Goal: Obtain resource: Obtain resource

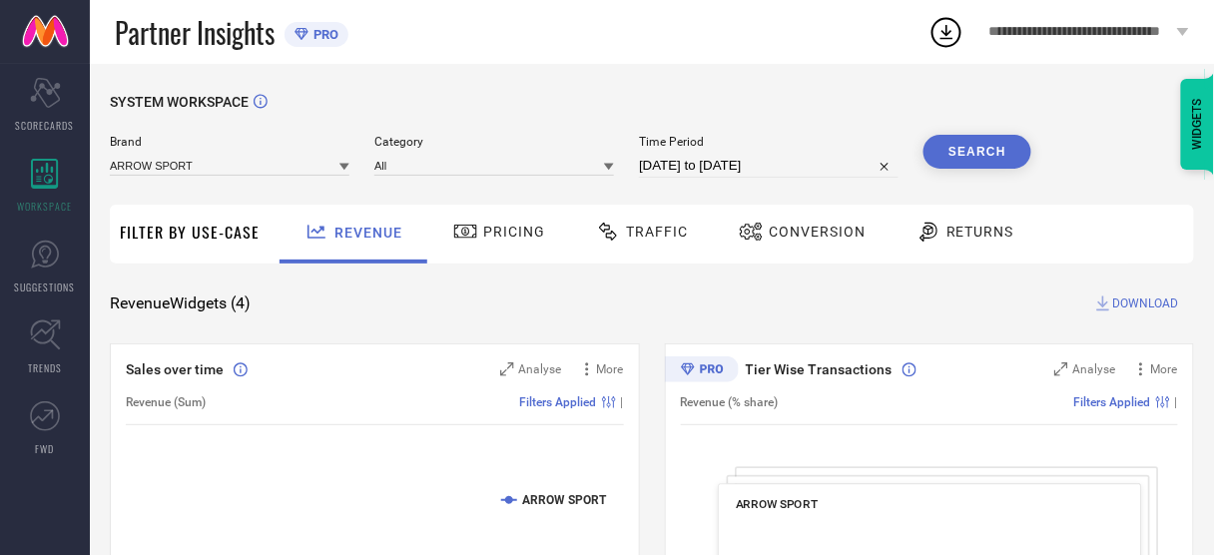
click at [1045, 26] on span "**********" at bounding box center [1080, 32] width 183 height 17
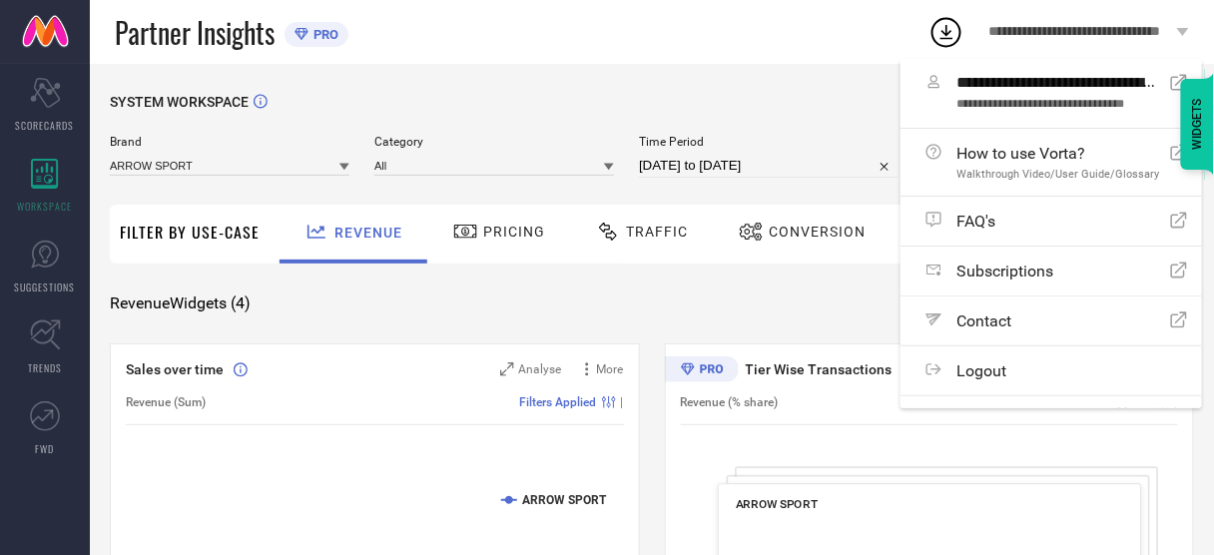
click at [756, 100] on div "SYSTEM WORKSPACE" at bounding box center [652, 114] width 1084 height 41
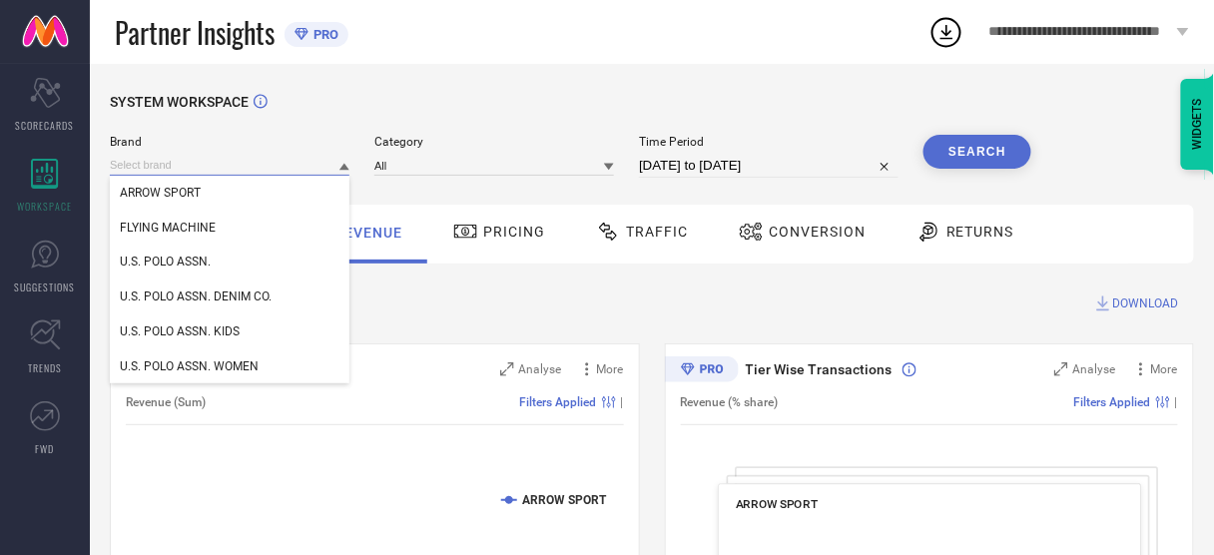
click at [251, 161] on input at bounding box center [230, 165] width 240 height 21
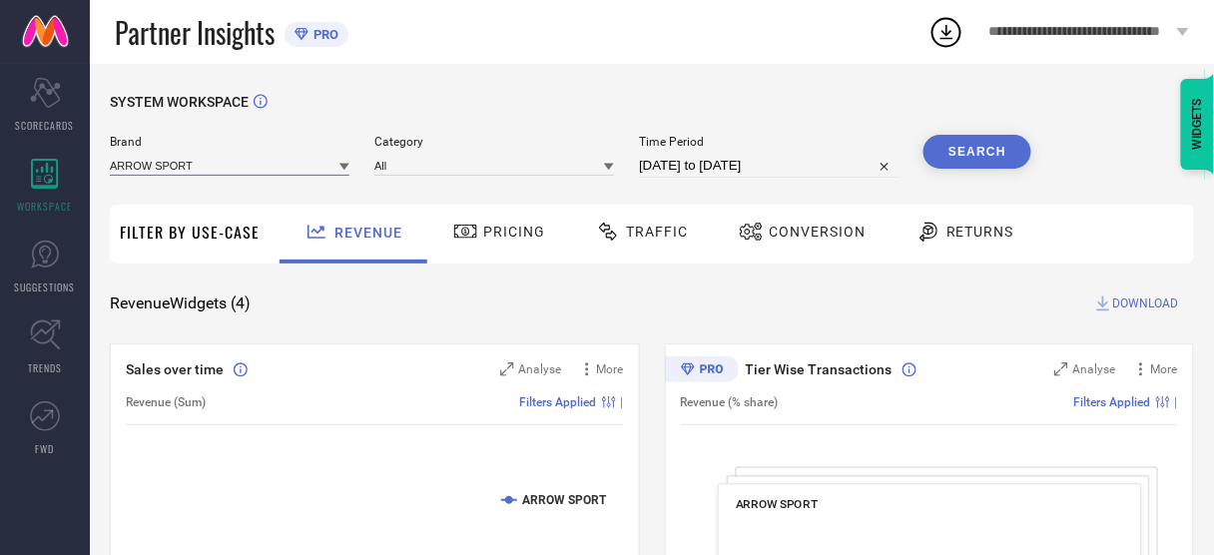
click at [237, 173] on input at bounding box center [230, 165] width 240 height 21
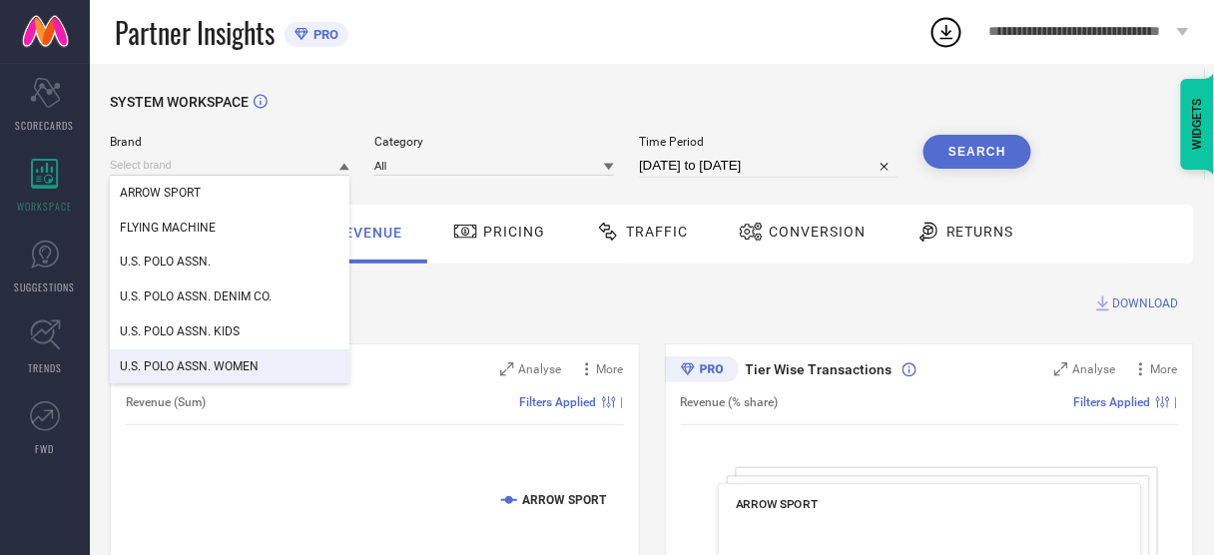
click at [216, 355] on div "U.S. POLO ASSN. WOMEN" at bounding box center [230, 366] width 240 height 34
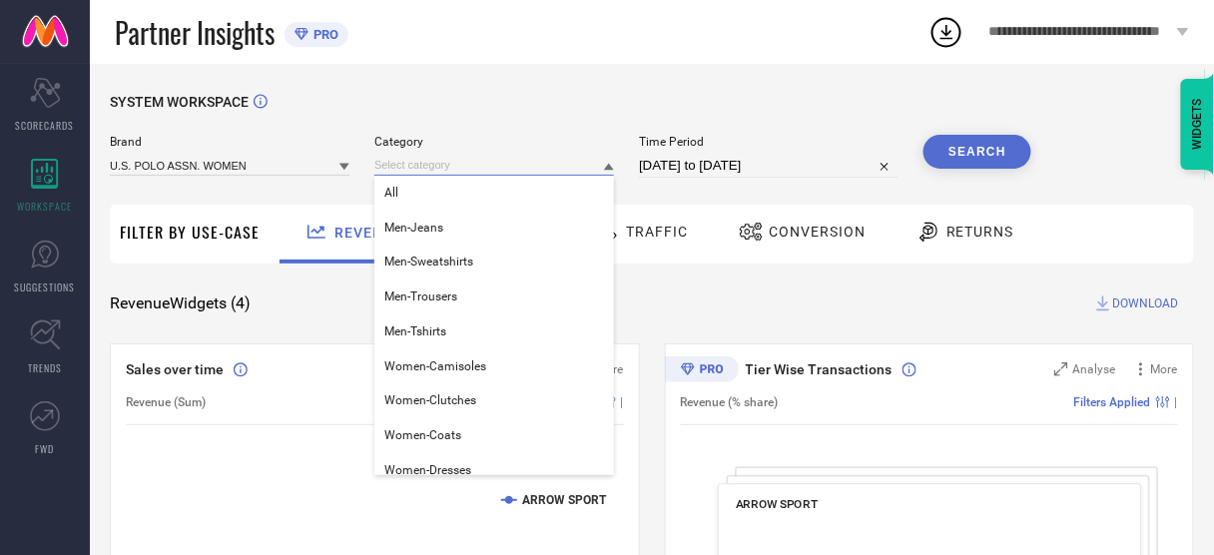
click at [441, 170] on input at bounding box center [494, 165] width 240 height 21
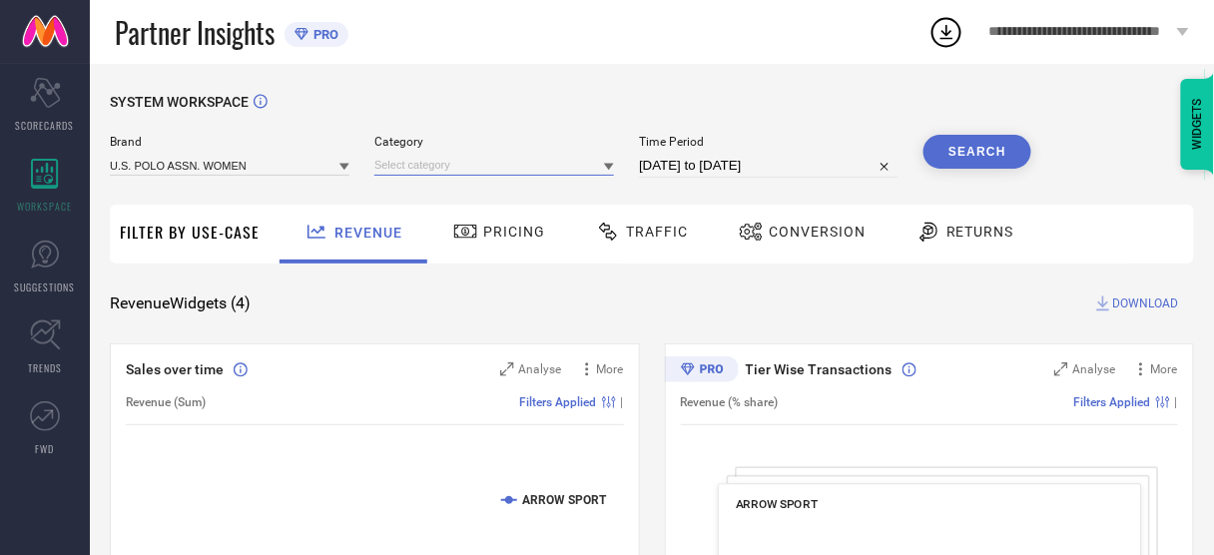
click at [429, 170] on input at bounding box center [494, 165] width 240 height 21
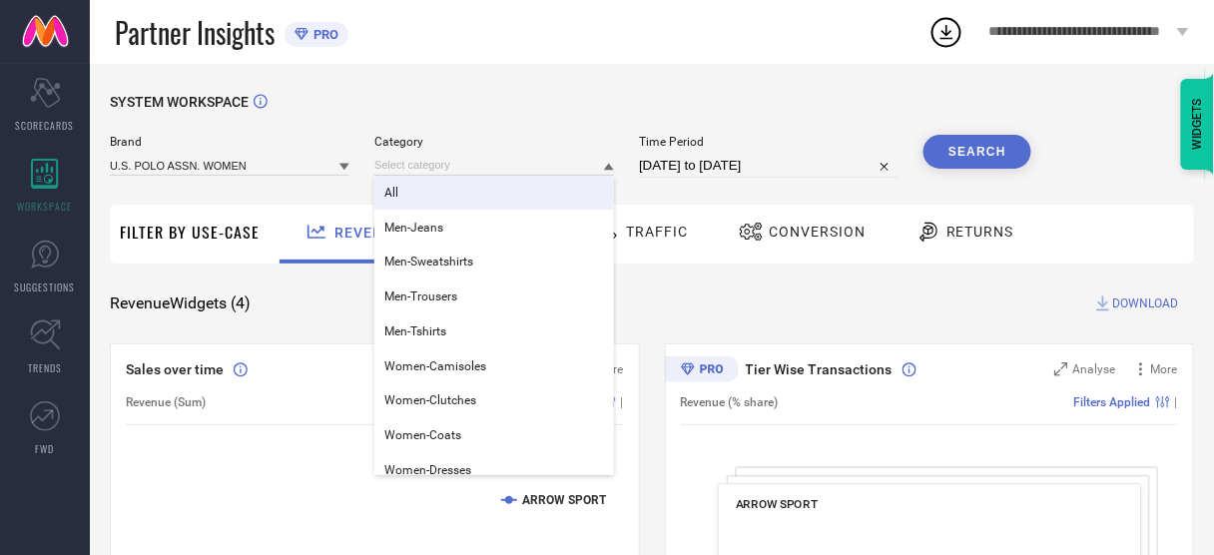
click at [425, 197] on div "All" at bounding box center [494, 193] width 240 height 34
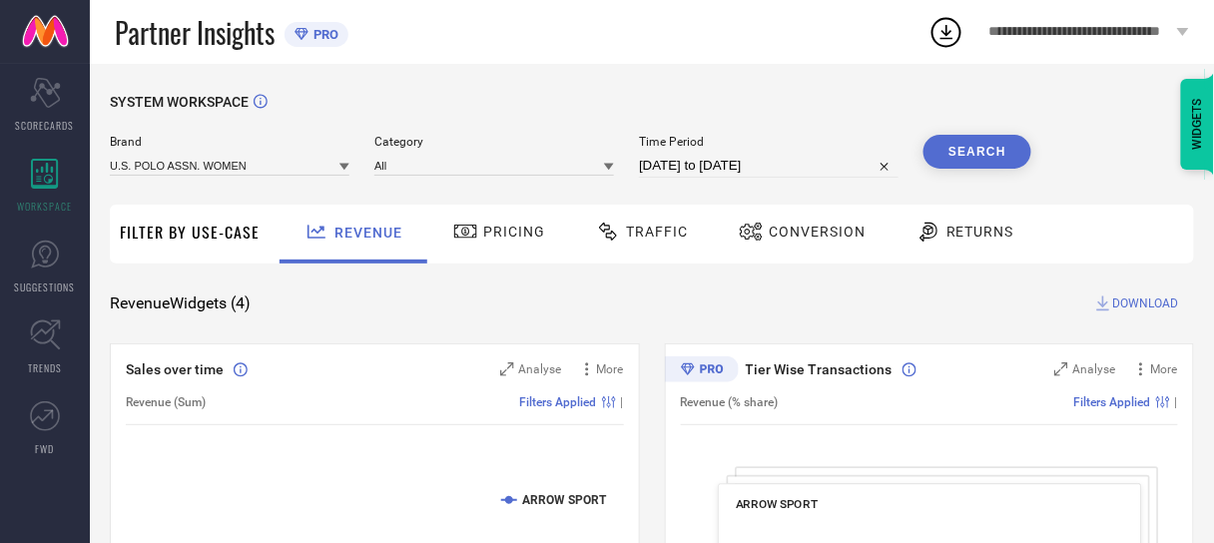
select select "7"
select select "2025"
select select "8"
select select "2025"
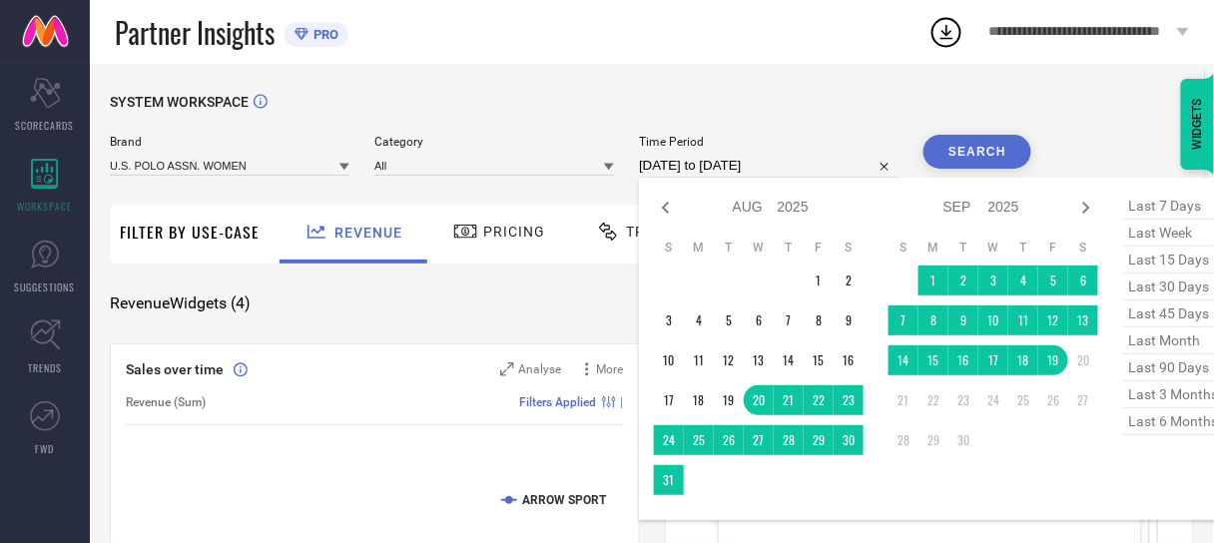
click at [732, 169] on input "[DATE] to [DATE]" at bounding box center [769, 166] width 260 height 24
click at [662, 211] on icon at bounding box center [666, 208] width 24 height 24
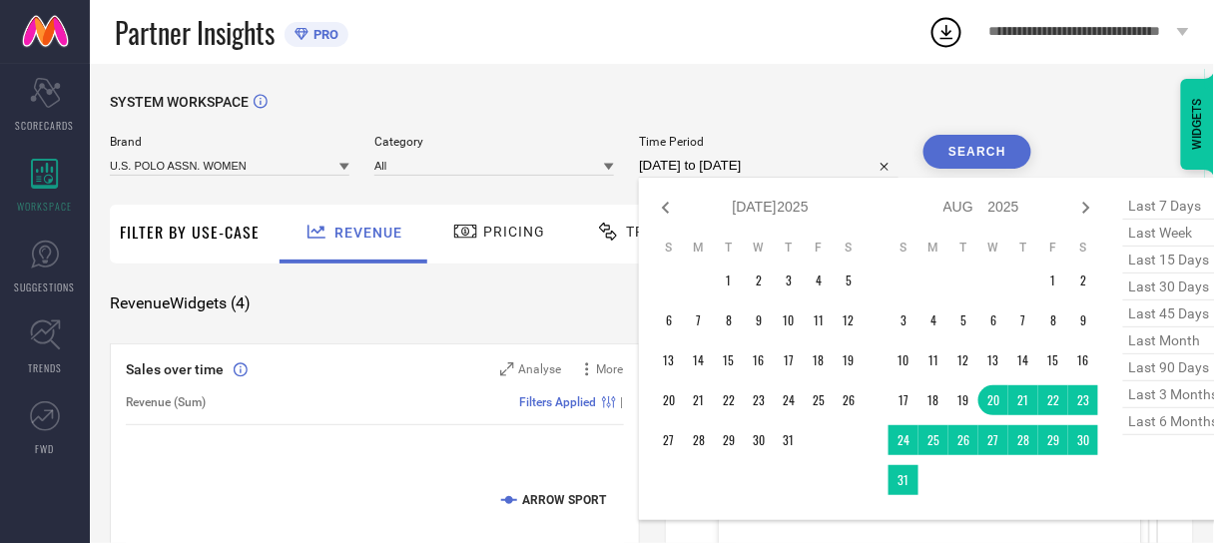
click at [662, 211] on icon at bounding box center [666, 208] width 24 height 24
select select "4"
select select "2025"
select select "5"
select select "2025"
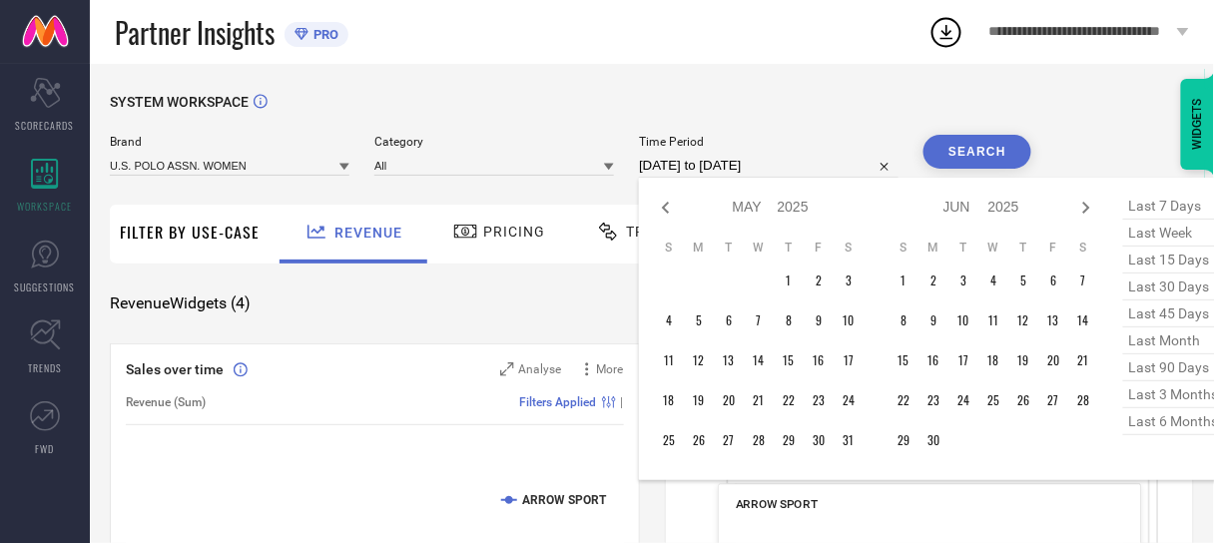
click at [662, 211] on icon at bounding box center [666, 208] width 24 height 24
select select "2"
select select "2025"
select select "3"
select select "2025"
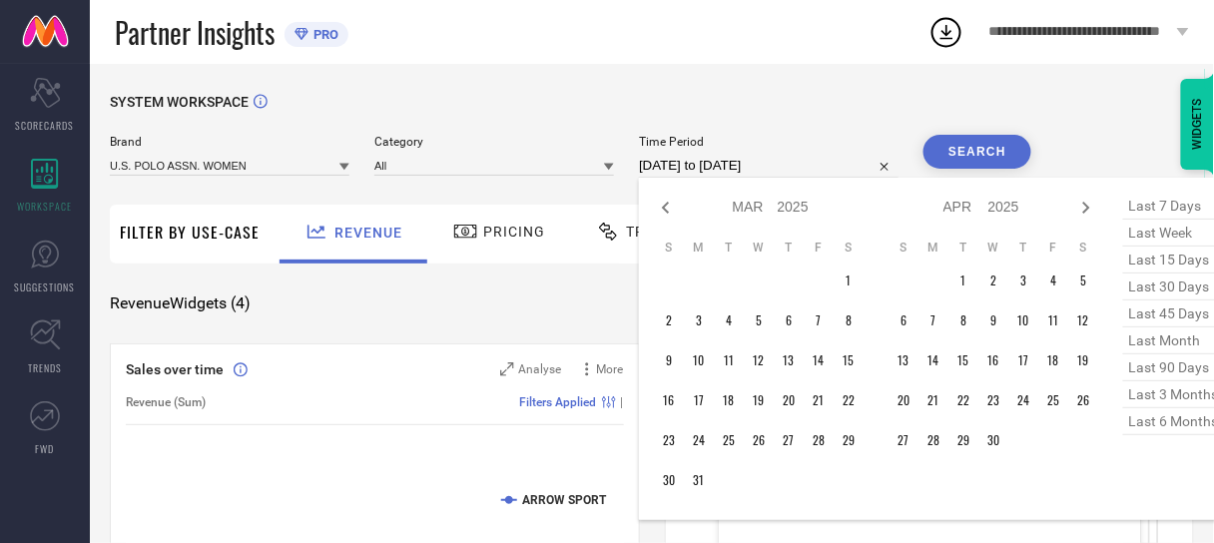
click at [662, 211] on icon at bounding box center [666, 208] width 24 height 24
select select "1"
select select "2025"
select select "2"
select select "2025"
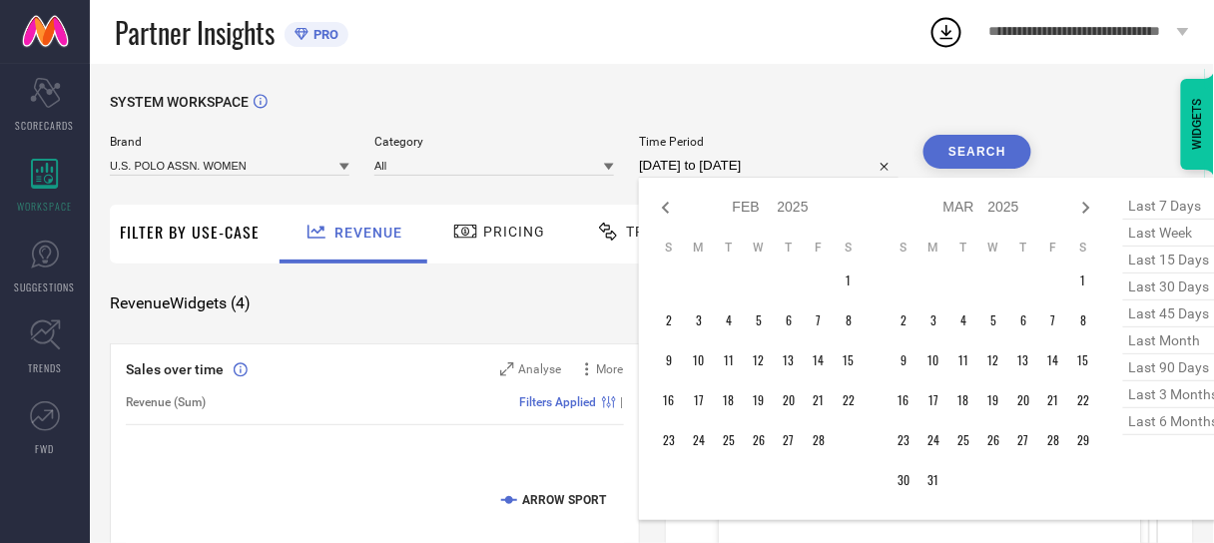
click at [662, 211] on icon at bounding box center [666, 208] width 24 height 24
select select "2025"
select select "1"
select select "2025"
click at [662, 211] on icon at bounding box center [666, 208] width 24 height 24
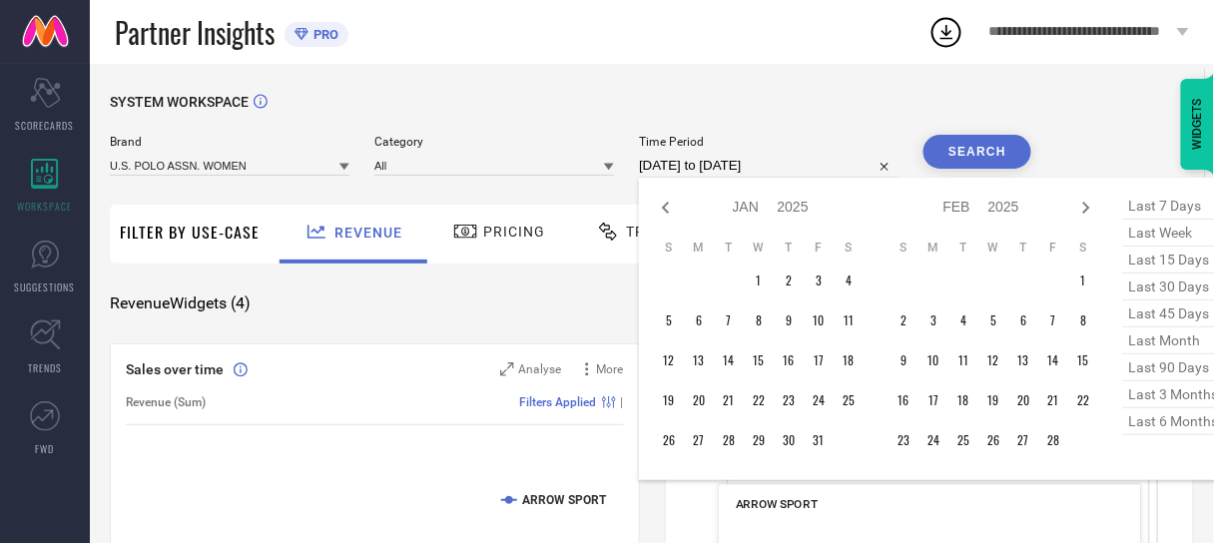
select select "11"
select select "2024"
select select "2025"
click at [662, 211] on icon at bounding box center [666, 208] width 24 height 24
select select "10"
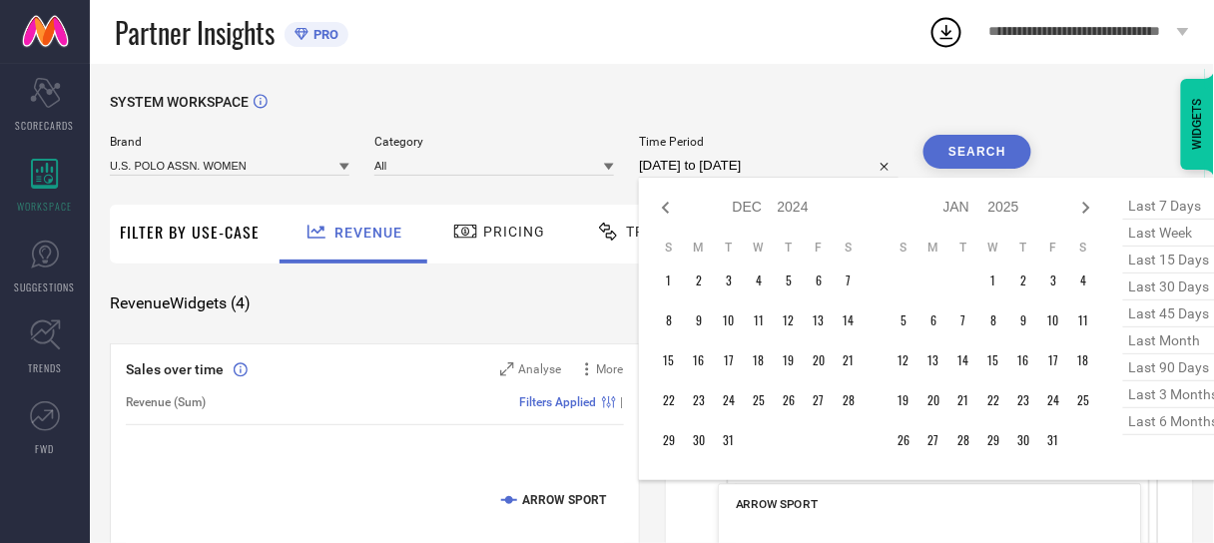
select select "2024"
select select "11"
select select "2024"
click at [662, 211] on icon at bounding box center [666, 208] width 24 height 24
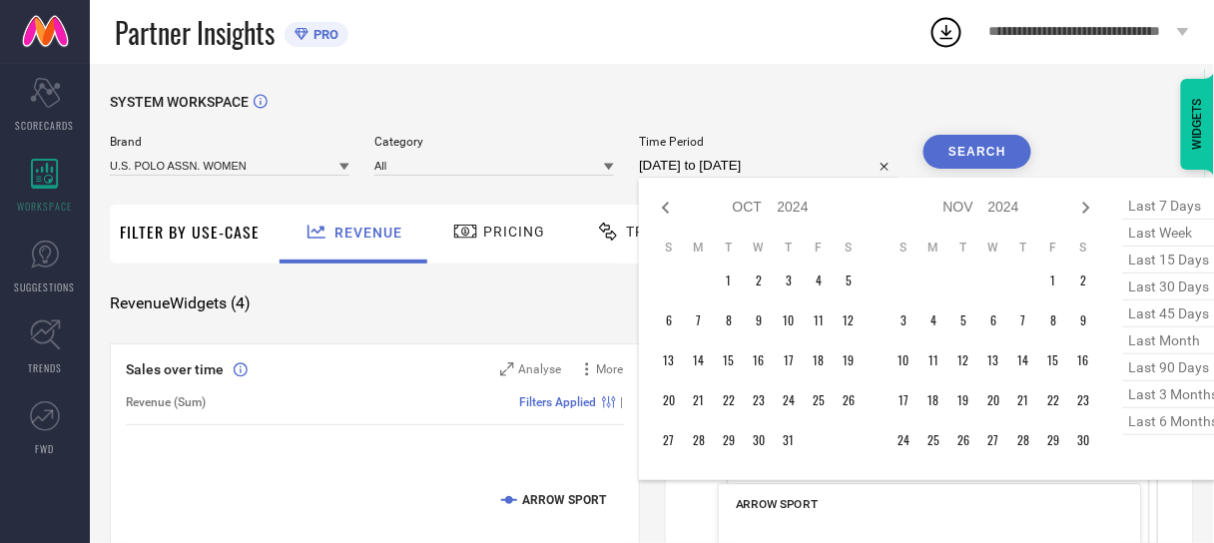
select select "8"
select select "2024"
select select "9"
select select "2024"
click at [1082, 212] on icon at bounding box center [1086, 208] width 24 height 24
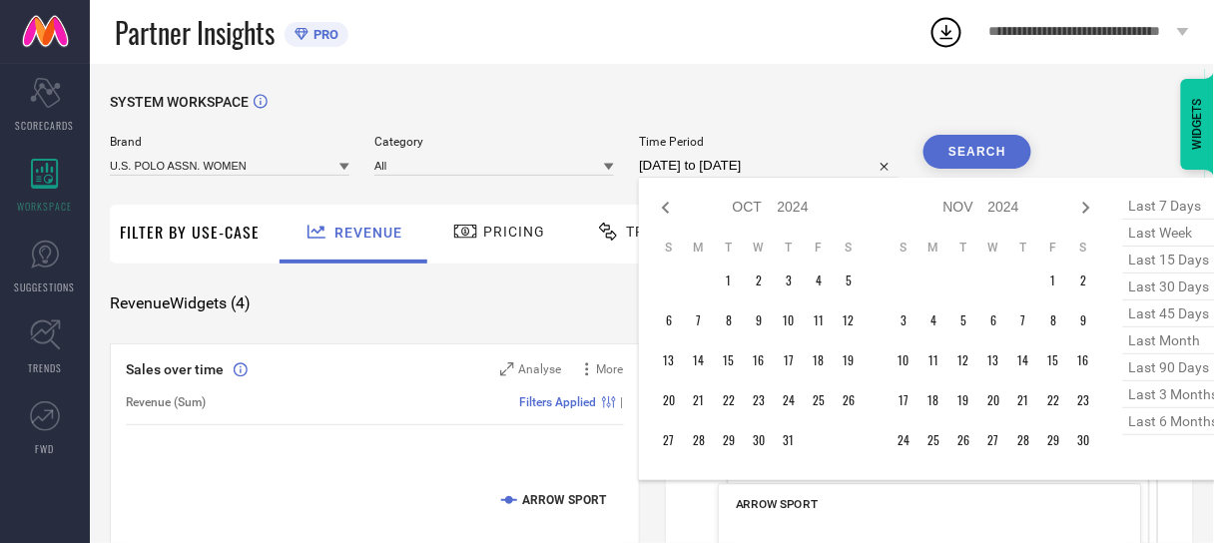
click at [1082, 212] on icon at bounding box center [1086, 208] width 24 height 24
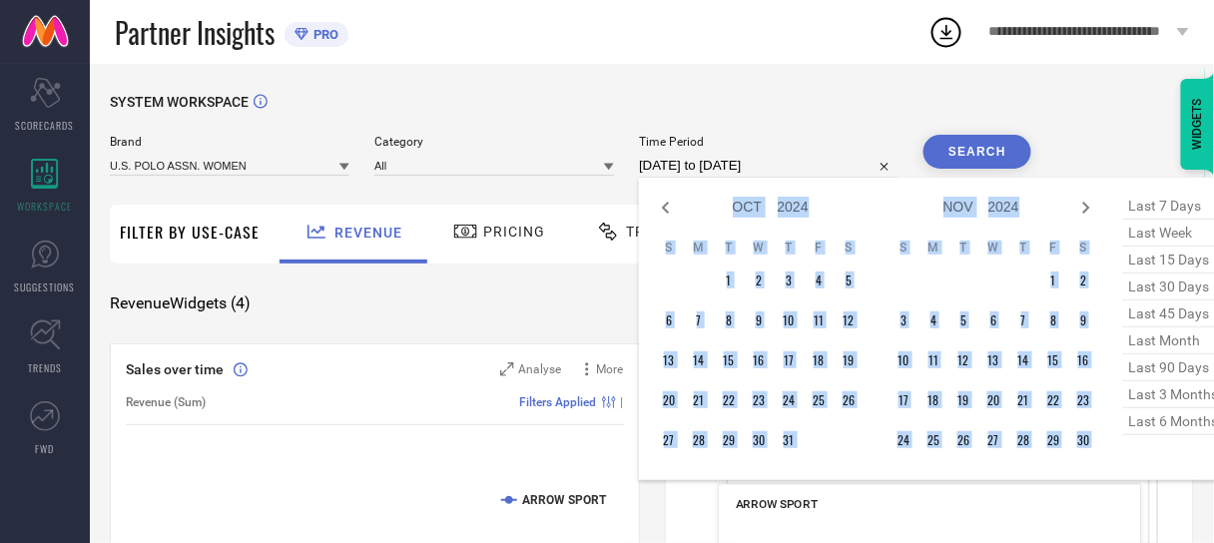
select select "11"
select select "2024"
select select "2025"
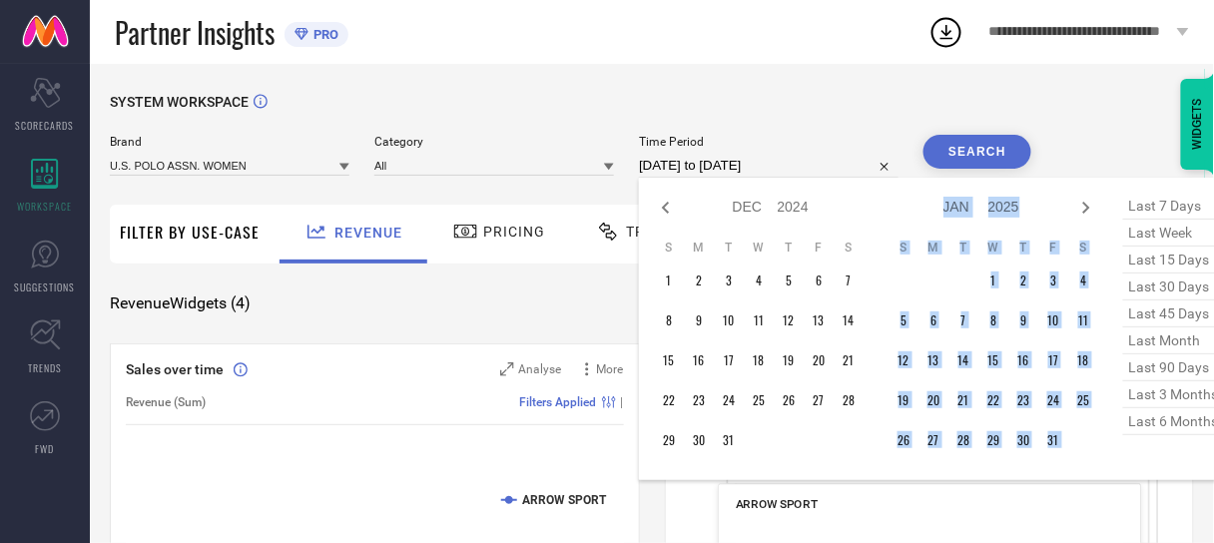
click at [1082, 212] on icon at bounding box center [1086, 208] width 24 height 24
select select "2025"
select select "1"
select select "2025"
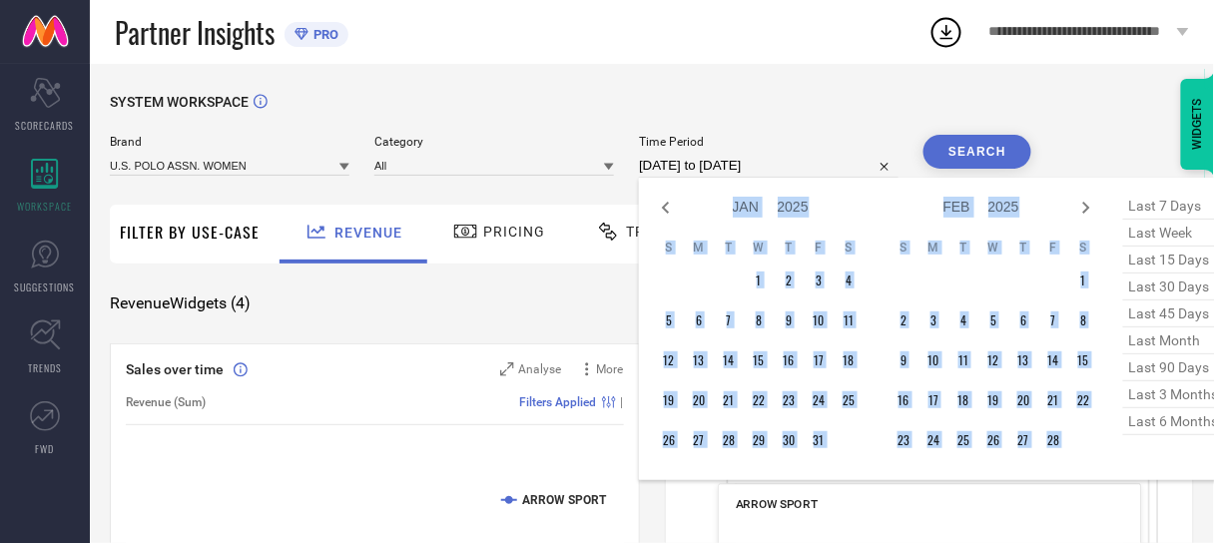
click at [1082, 212] on icon at bounding box center [1086, 208] width 24 height 24
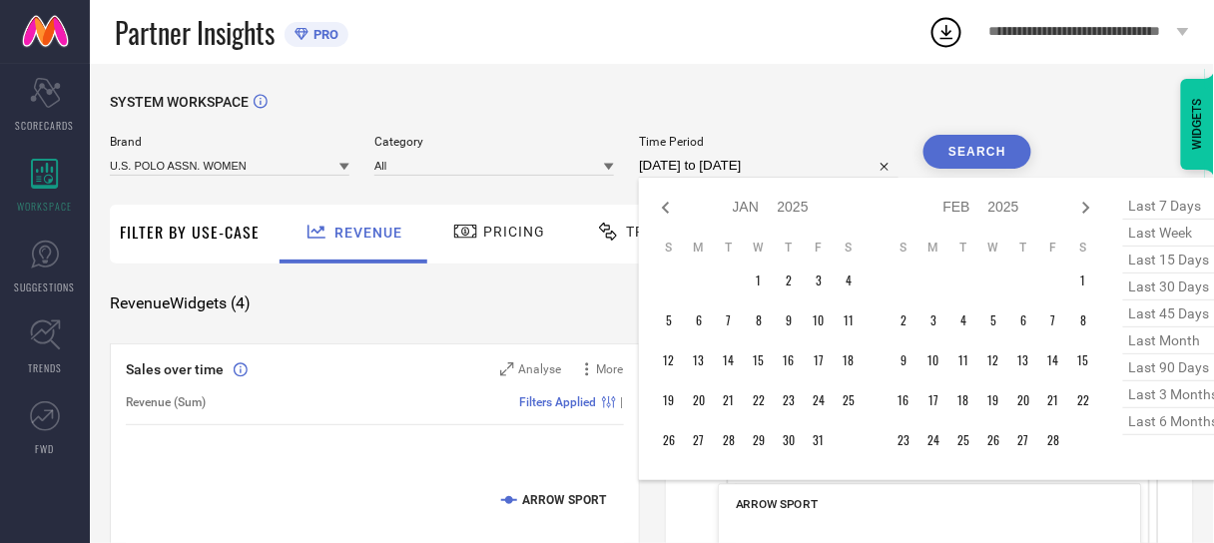
select select "1"
select select "2025"
select select "2"
select select "2025"
click at [1082, 212] on icon at bounding box center [1086, 208] width 24 height 24
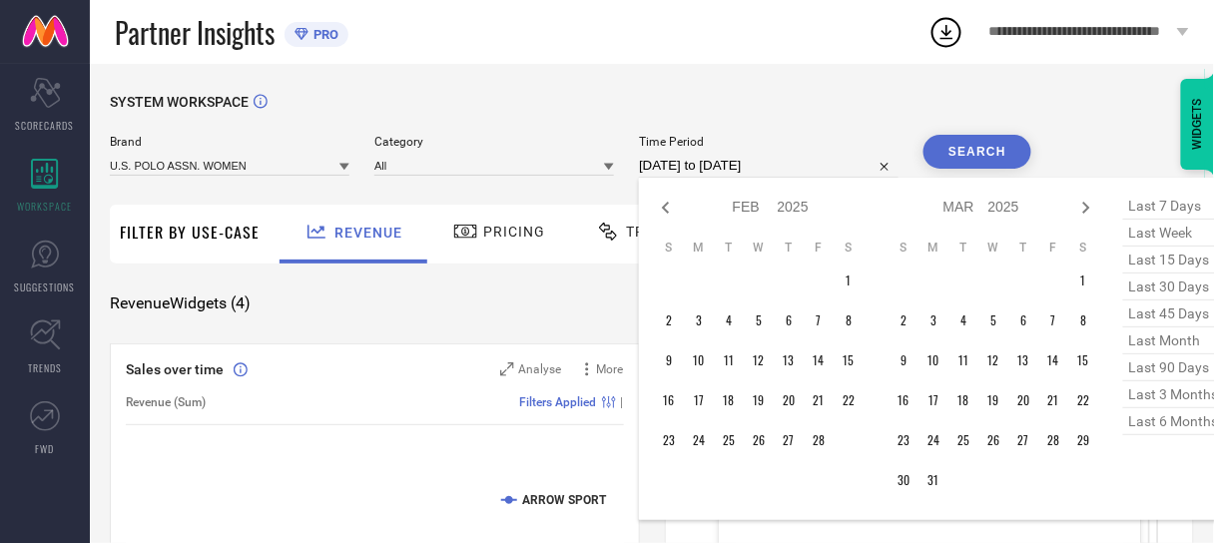
select select "2"
select select "2025"
select select "3"
select select "2025"
type input "After [DATE]"
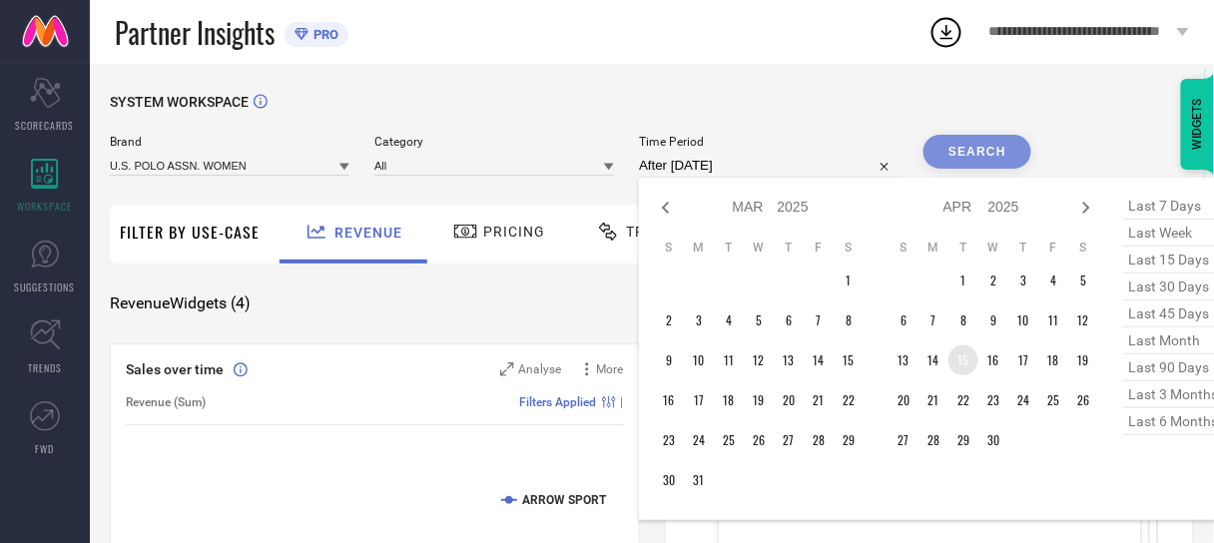
click at [962, 359] on td "15" at bounding box center [963, 360] width 30 height 30
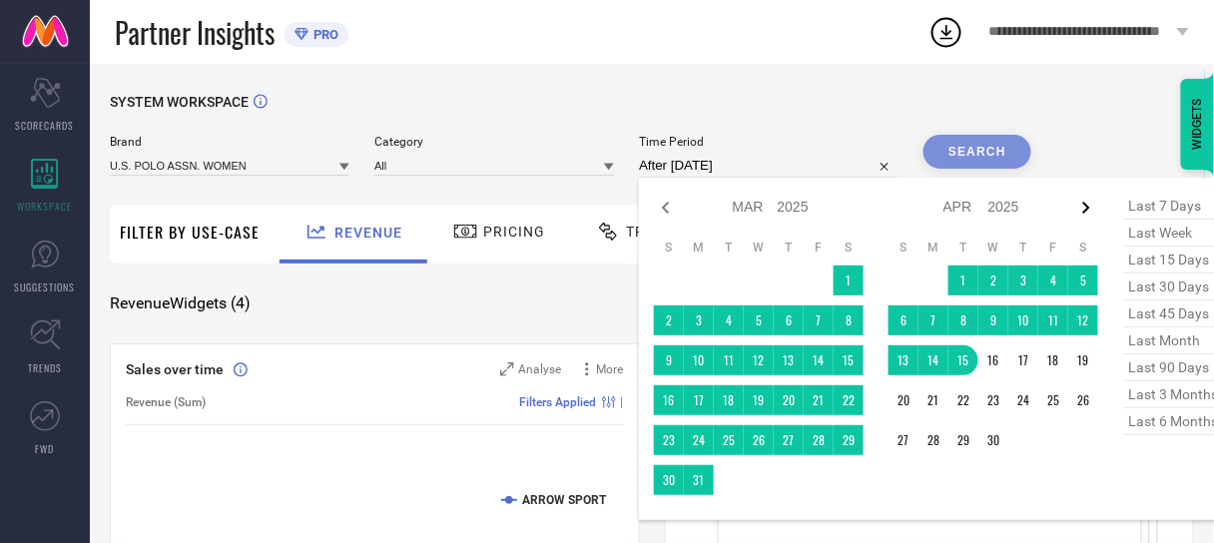
click at [1086, 210] on icon at bounding box center [1086, 208] width 24 height 24
select select "3"
select select "2025"
select select "4"
select select "2025"
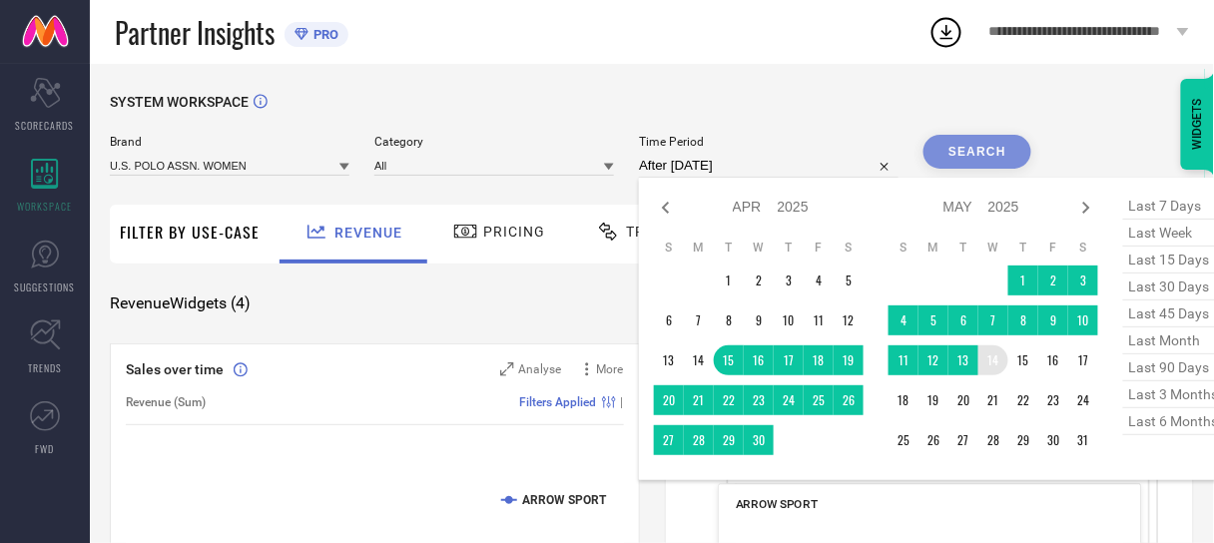
type input "[DATE] to [DATE]"
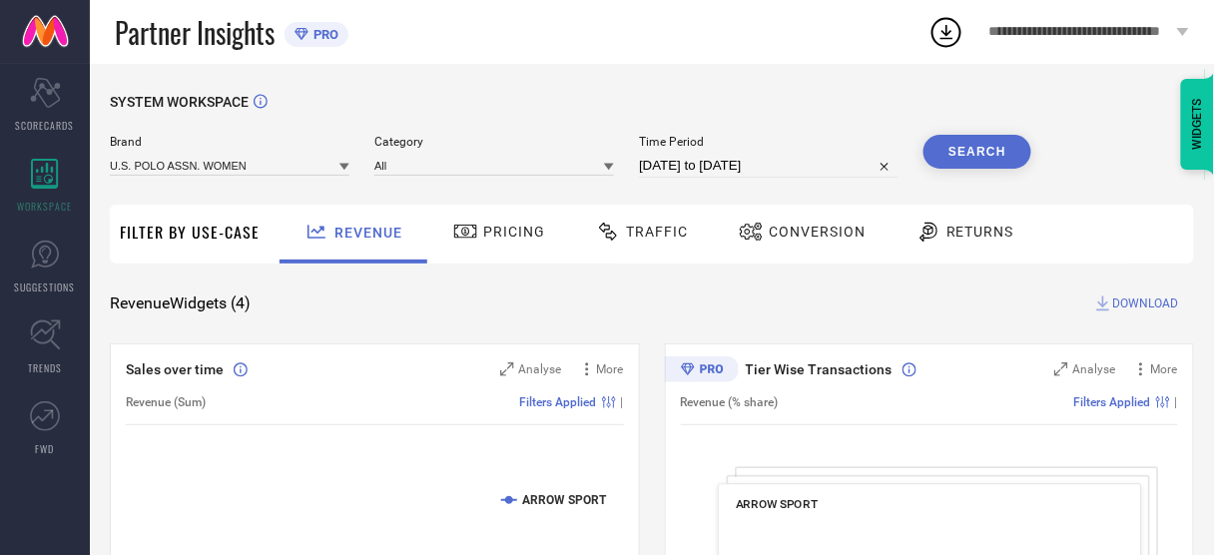
click at [991, 153] on button "Search" at bounding box center [977, 152] width 108 height 34
click at [813, 224] on span "Conversion" at bounding box center [817, 232] width 97 height 16
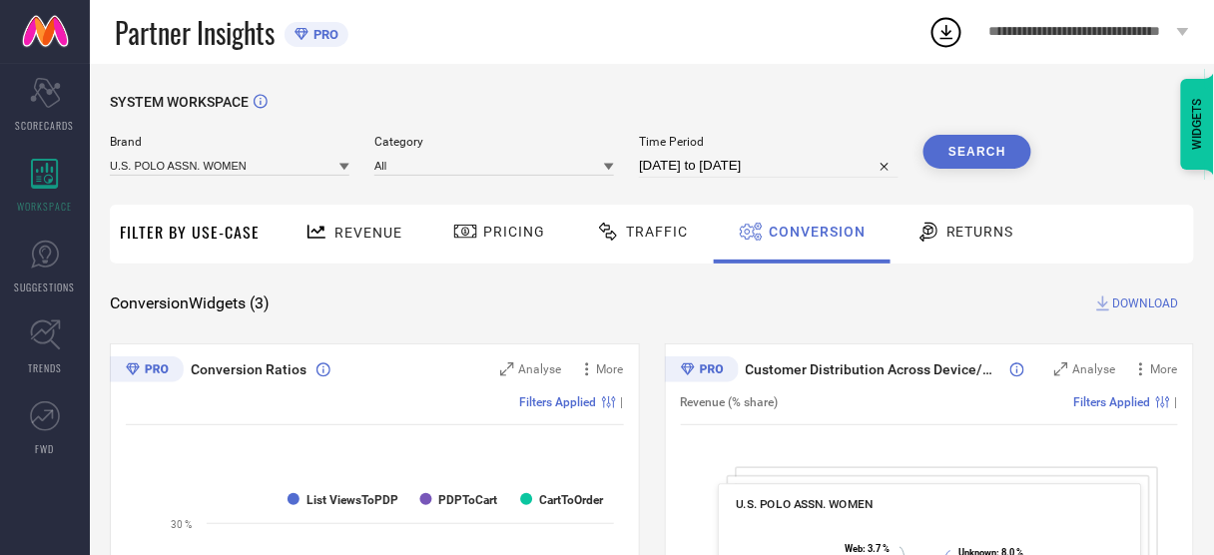
click at [992, 141] on button "Search" at bounding box center [977, 152] width 108 height 34
click at [1121, 302] on span "DOWNLOAD" at bounding box center [1146, 303] width 66 height 20
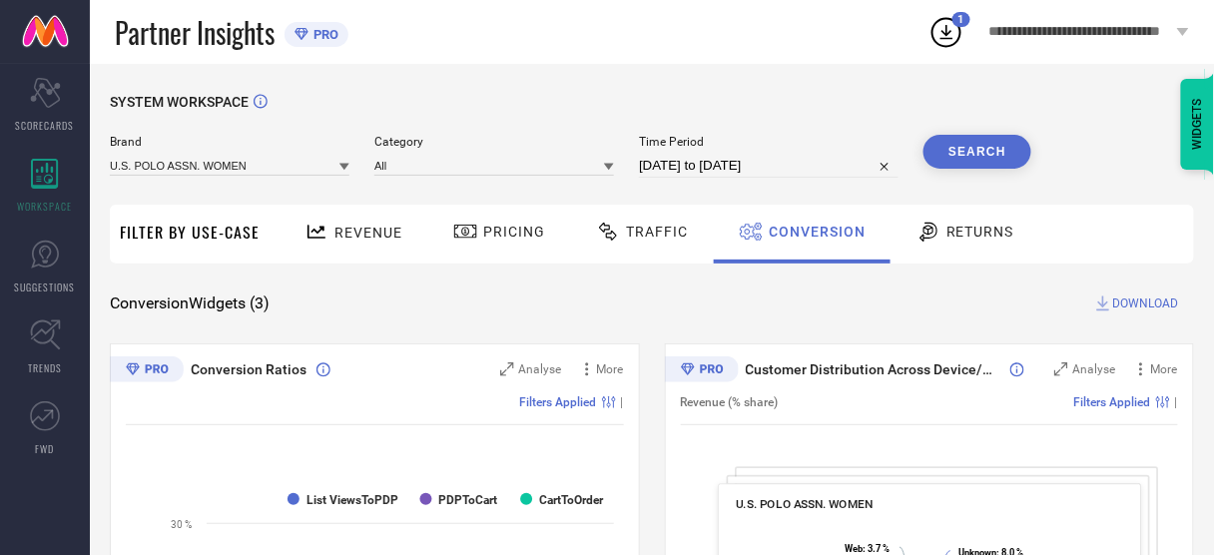
click at [953, 25] on icon at bounding box center [946, 32] width 36 height 36
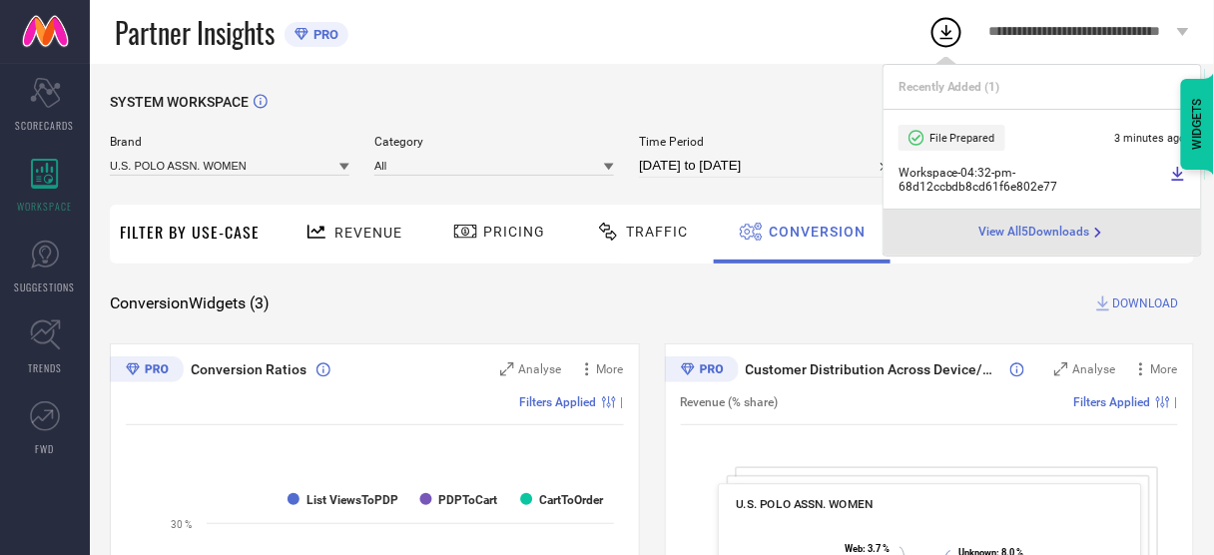
click at [1178, 171] on icon at bounding box center [1178, 174] width 12 height 14
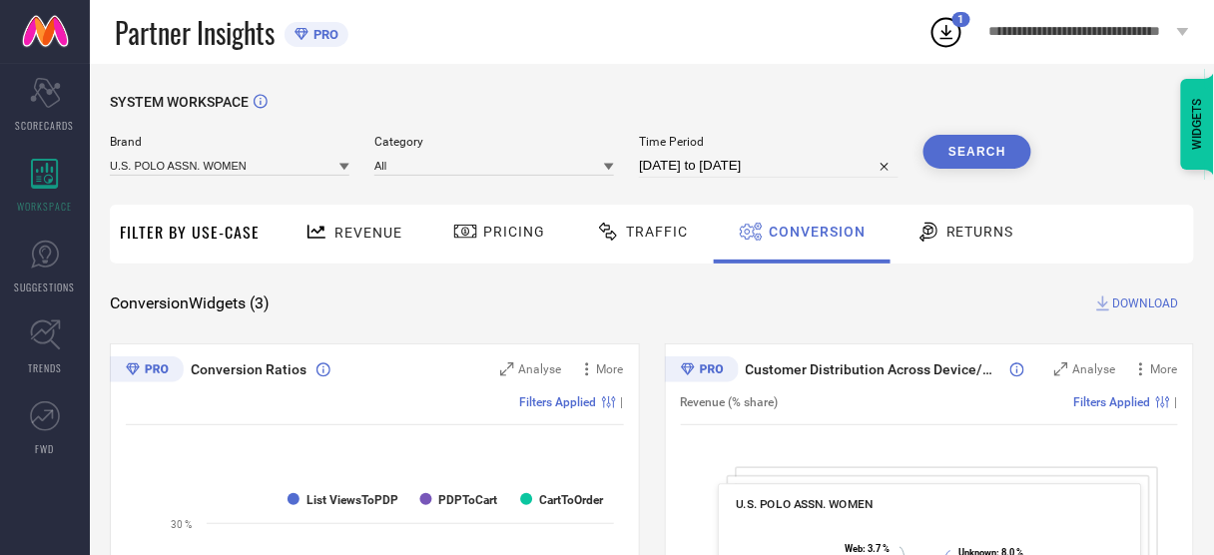
click at [731, 94] on div "SYSTEM WORKSPACE" at bounding box center [652, 114] width 1084 height 41
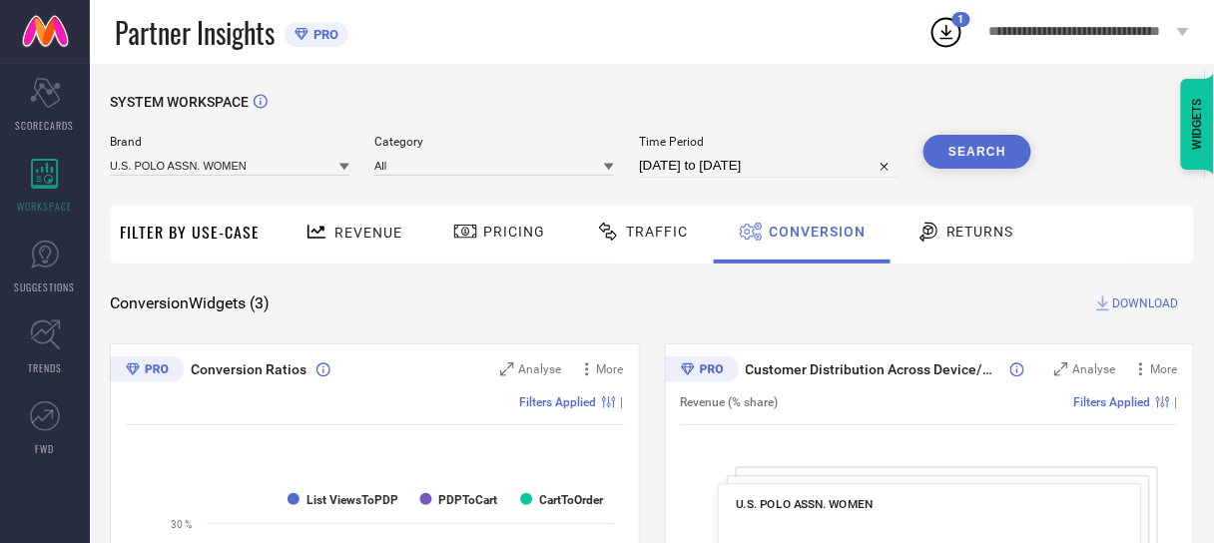
select select "3"
select select "2025"
select select "4"
select select "2025"
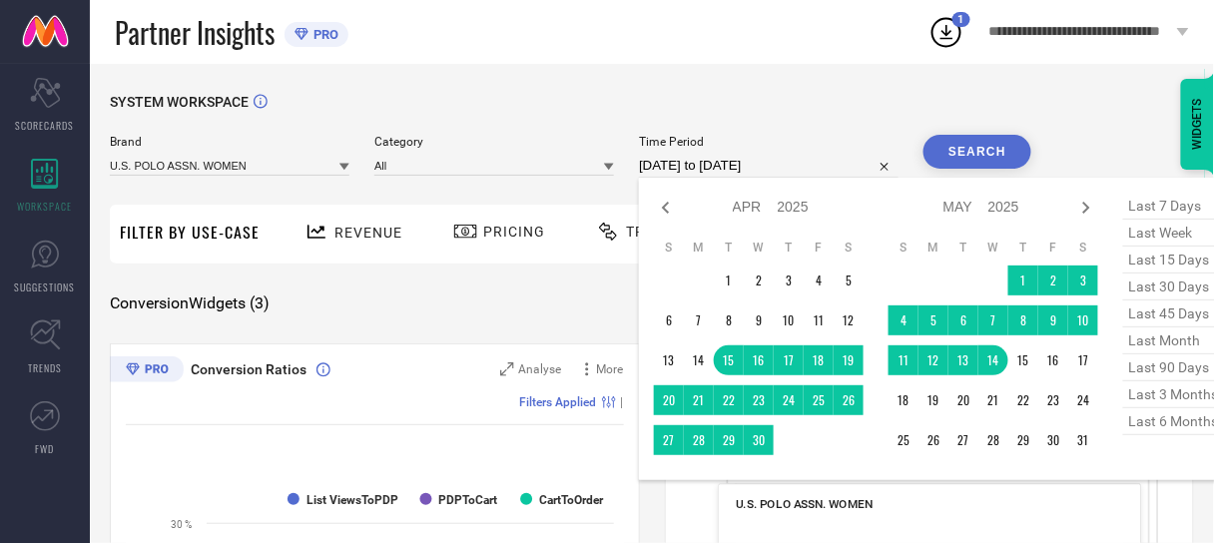
click at [719, 157] on input "[DATE] to [DATE]" at bounding box center [769, 166] width 260 height 24
type input "After [DATE]"
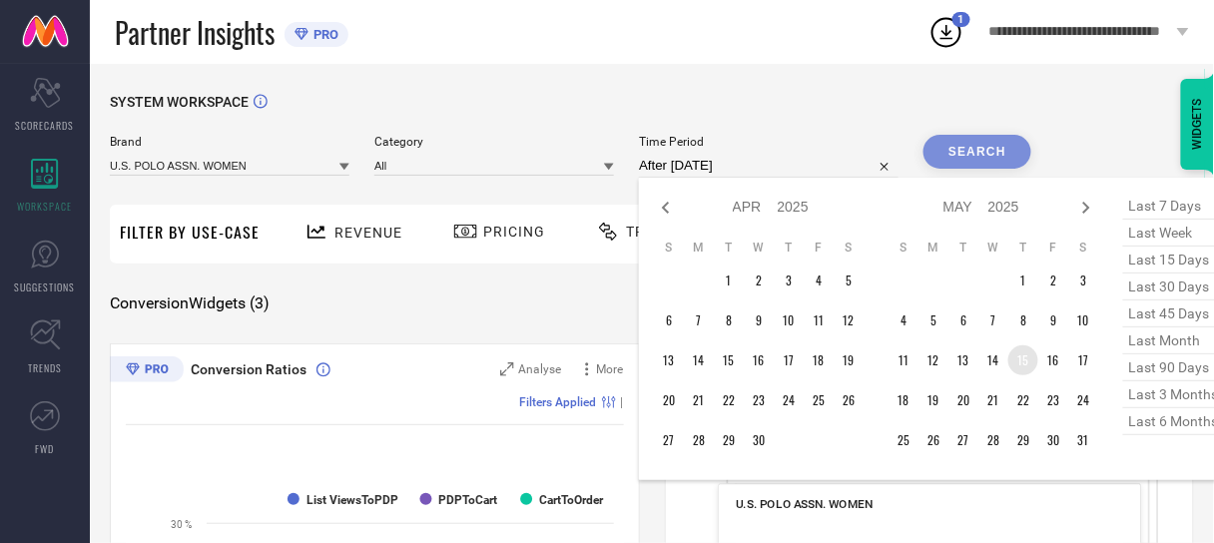
click at [1018, 355] on td "15" at bounding box center [1023, 360] width 30 height 30
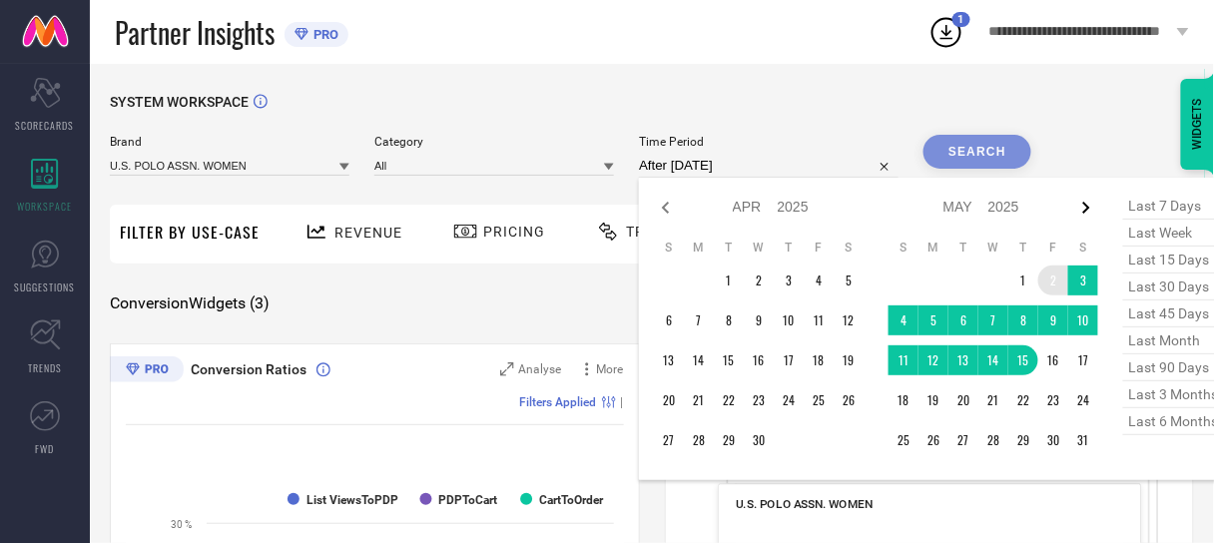
click at [1082, 208] on icon at bounding box center [1086, 208] width 24 height 24
select select "4"
select select "2025"
select select "5"
select select "2025"
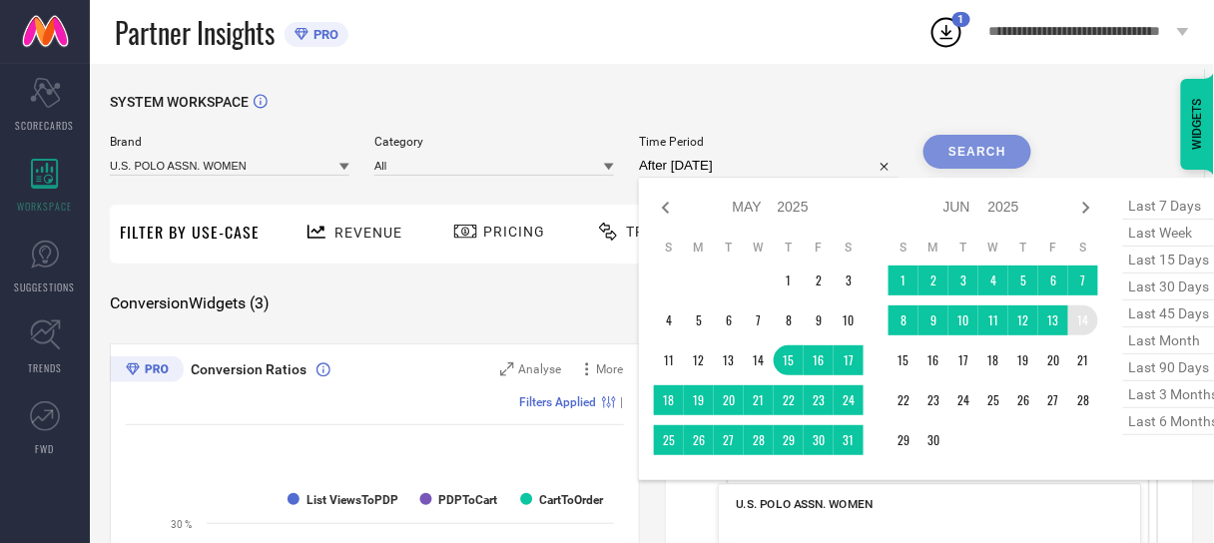
type input "[DATE] to [DATE]"
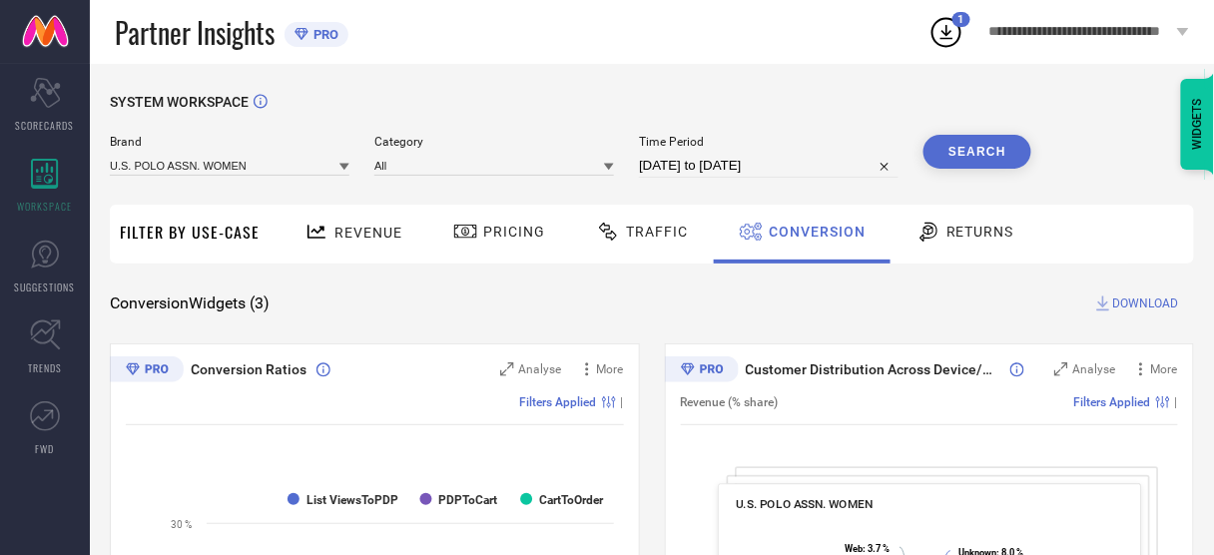
click at [962, 155] on button "Search" at bounding box center [977, 152] width 108 height 34
click at [1123, 303] on span "DOWNLOAD" at bounding box center [1146, 303] width 66 height 20
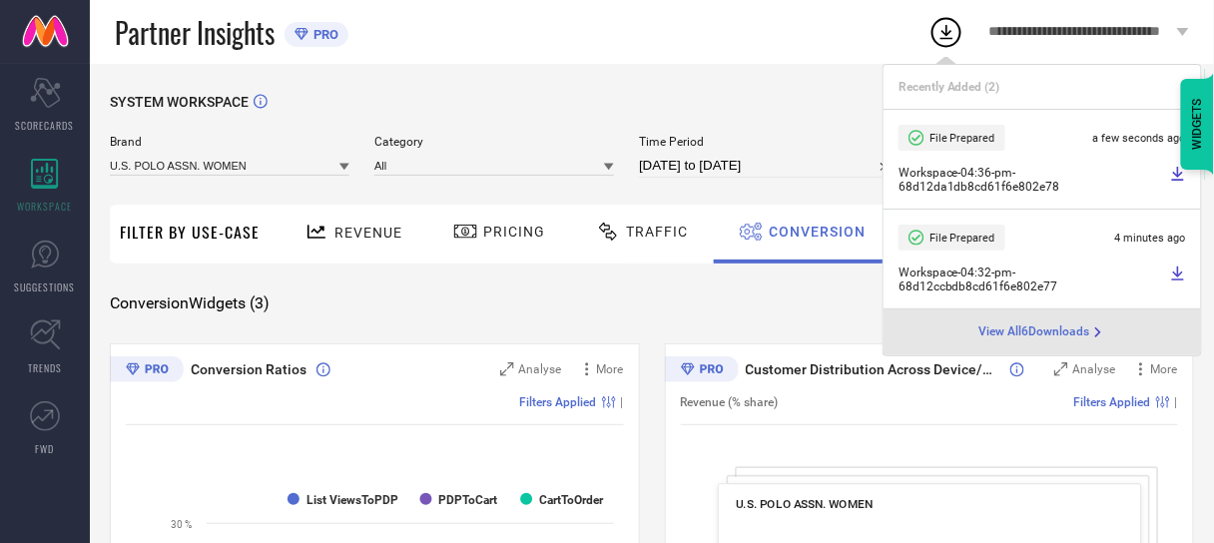
select select "4"
select select "2025"
select select "5"
select select "2025"
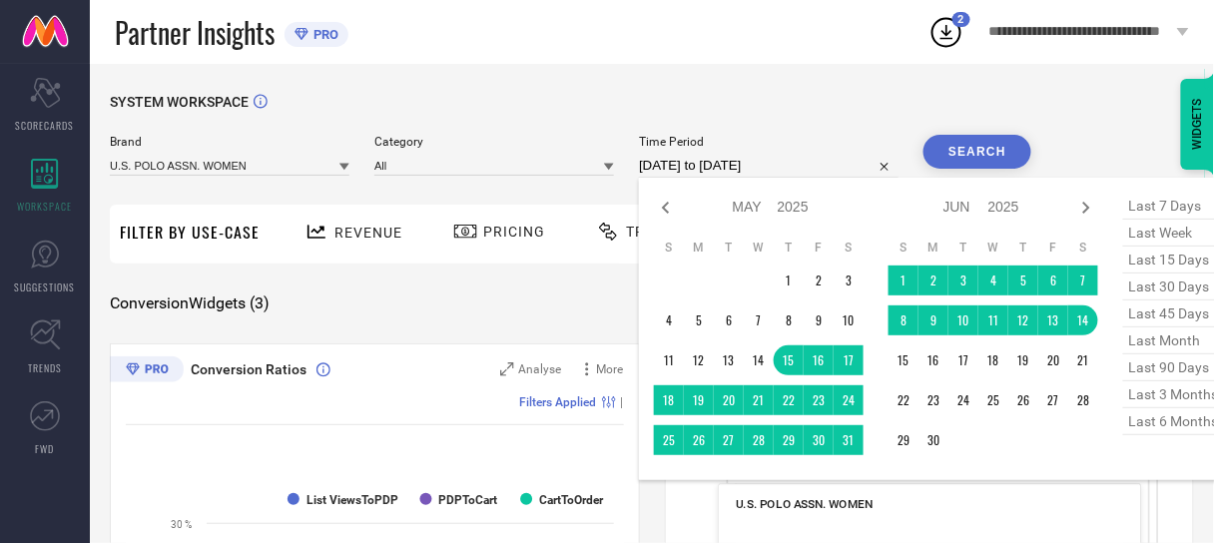
click at [822, 161] on input "[DATE] to [DATE]" at bounding box center [769, 166] width 260 height 24
type input "After [DATE]"
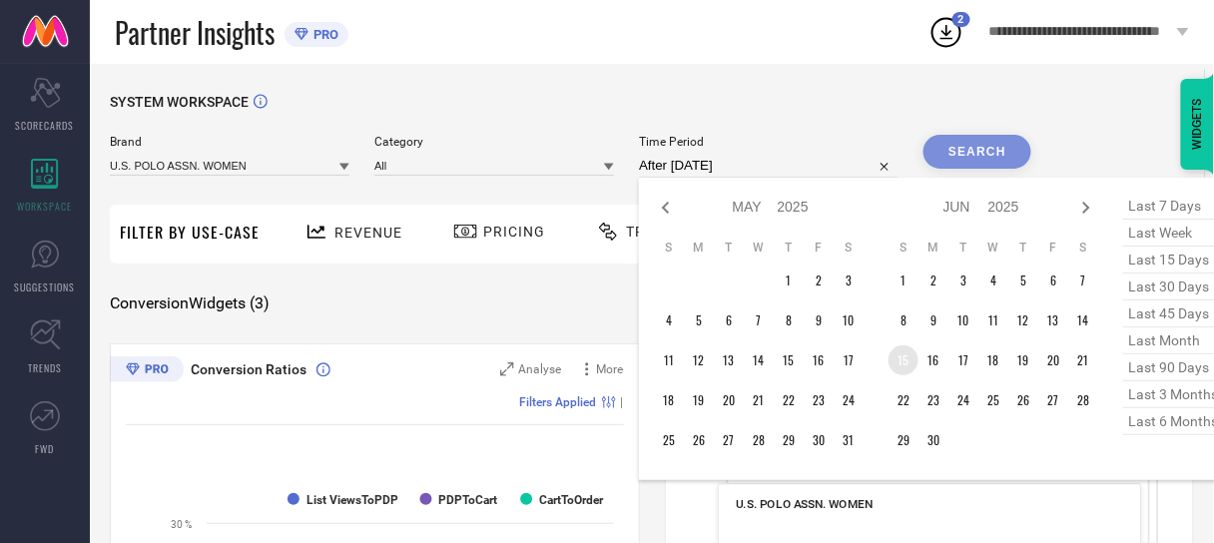
click at [906, 358] on td "15" at bounding box center [903, 360] width 30 height 30
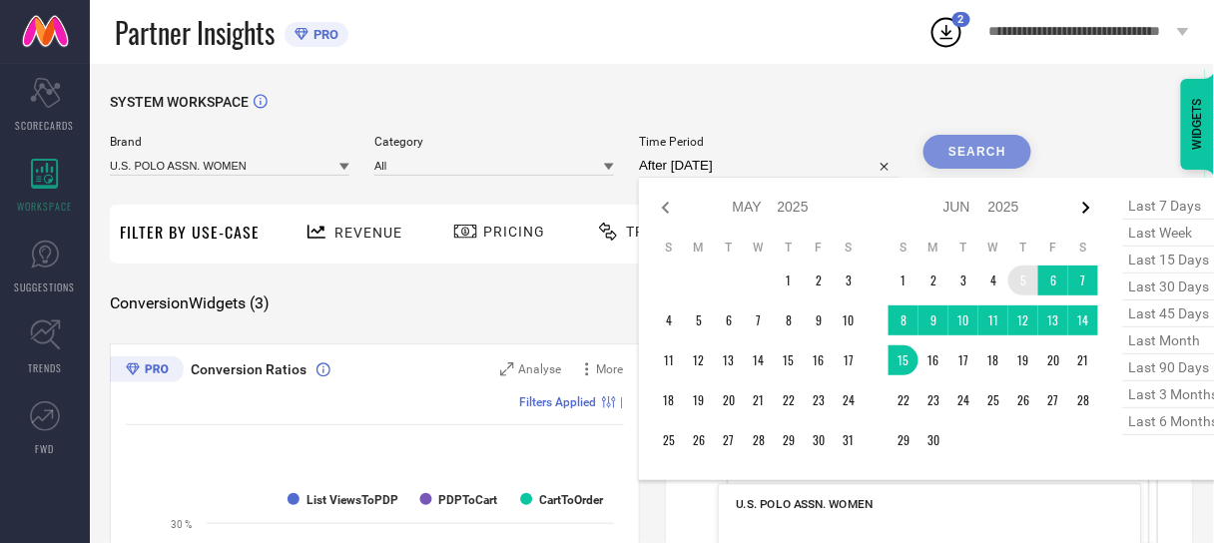
click at [1084, 212] on icon at bounding box center [1086, 208] width 24 height 24
select select "5"
select select "2025"
select select "6"
select select "2025"
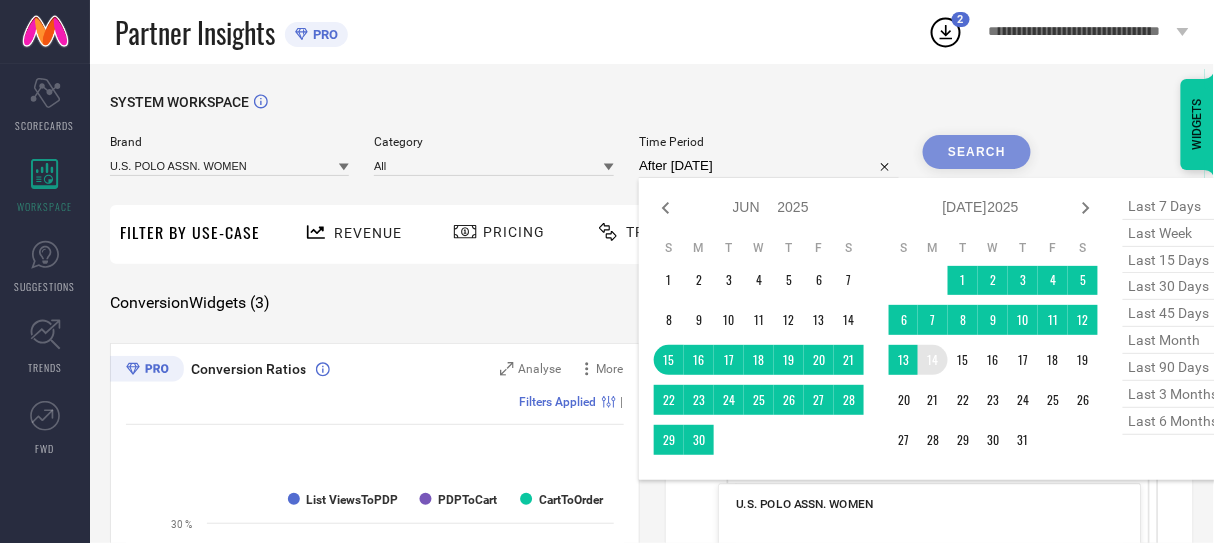
type input "[DATE] to [DATE]"
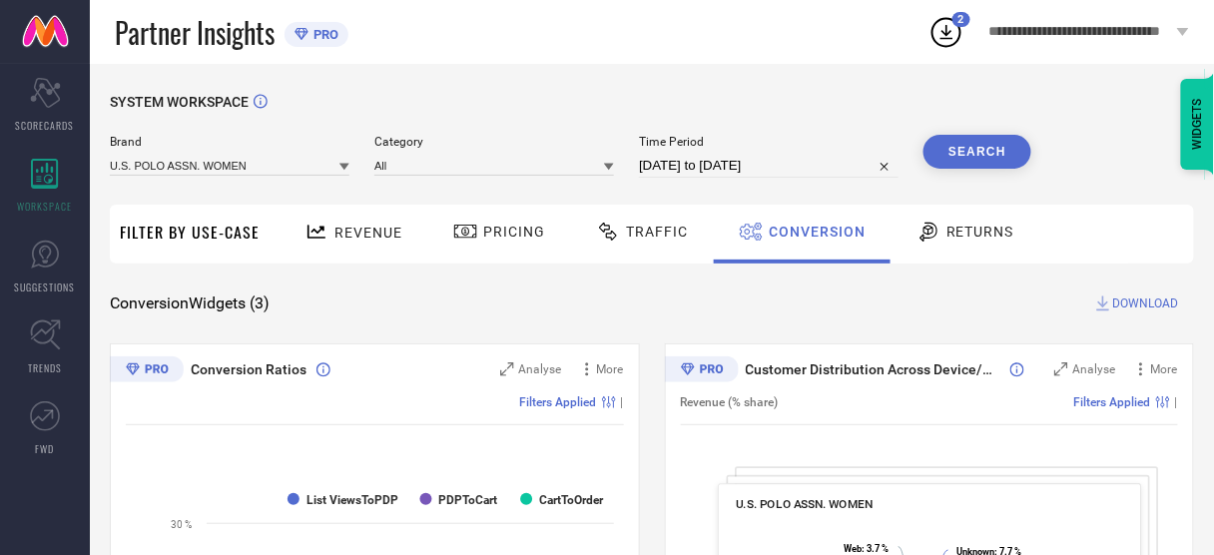
click at [985, 152] on button "Search" at bounding box center [977, 152] width 108 height 34
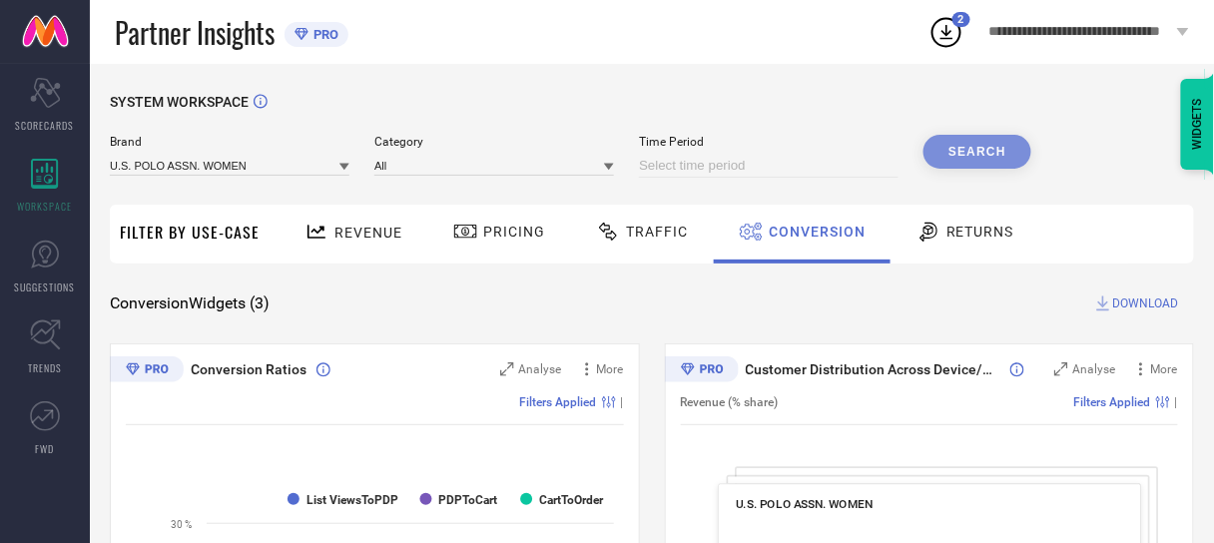
select select "8"
select select "2025"
select select "9"
select select "2025"
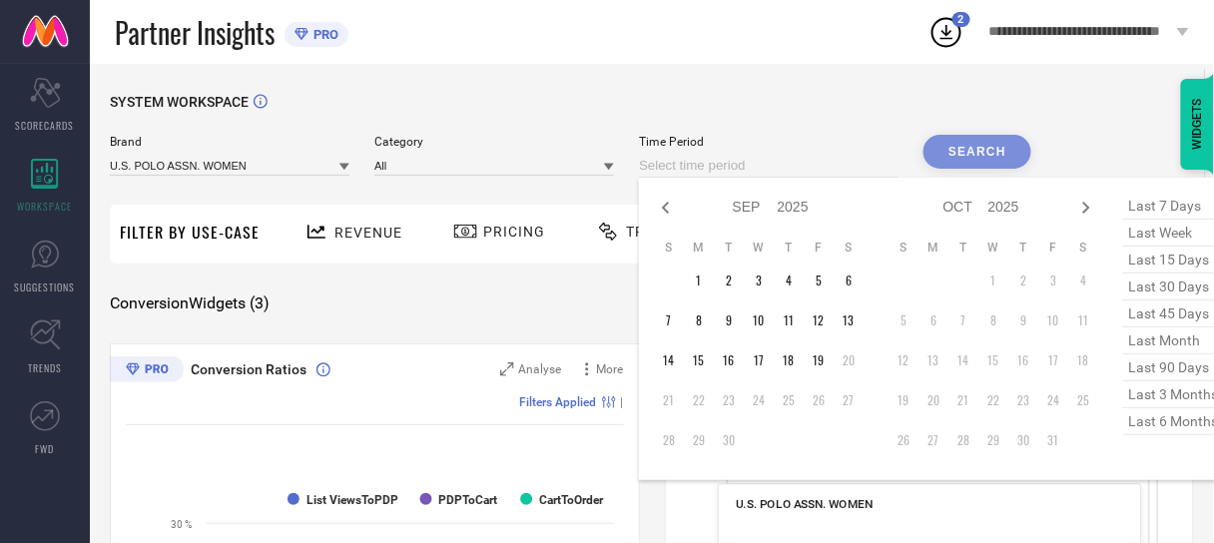
click at [808, 170] on input at bounding box center [769, 166] width 260 height 24
click at [672, 211] on icon at bounding box center [666, 208] width 24 height 24
select select "7"
select select "2025"
select select "8"
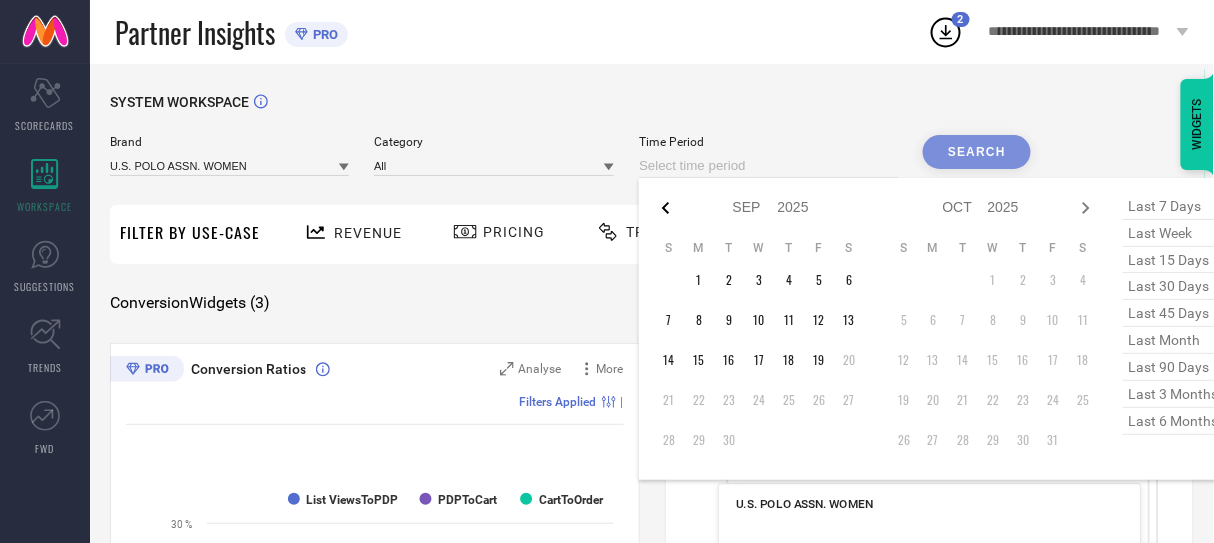
select select "2025"
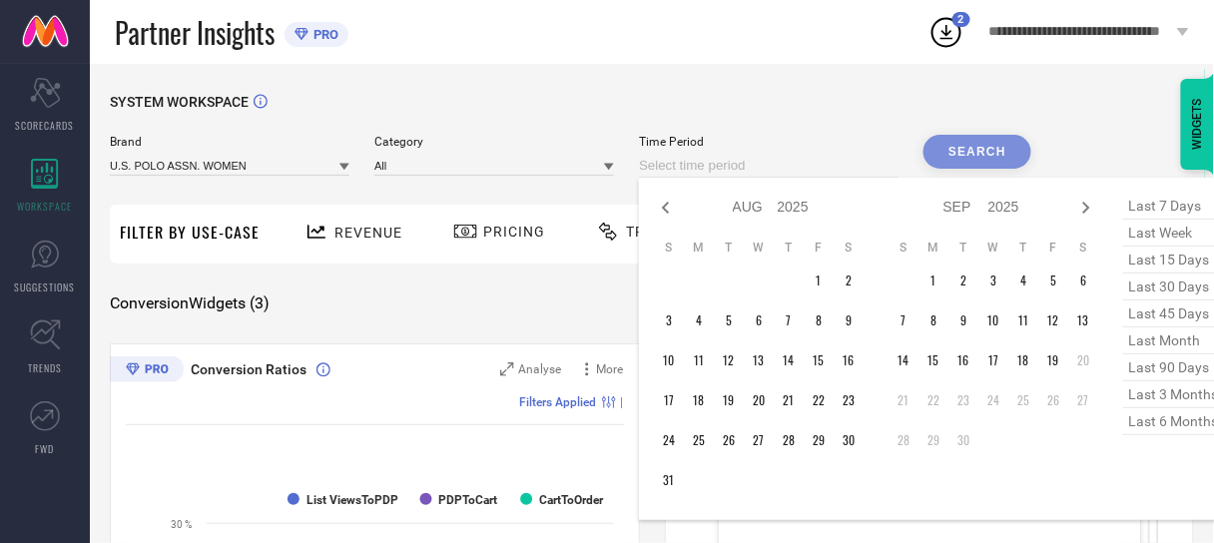
click at [672, 211] on icon at bounding box center [666, 208] width 24 height 24
select select "6"
select select "2025"
select select "7"
select select "2025"
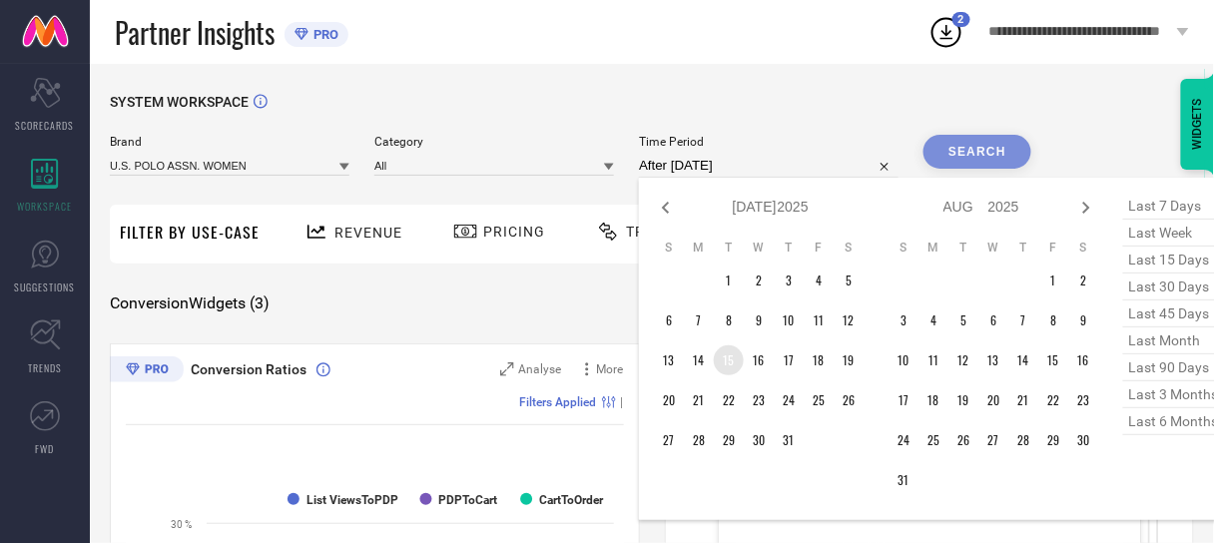
click at [738, 358] on td "15" at bounding box center [729, 360] width 30 height 30
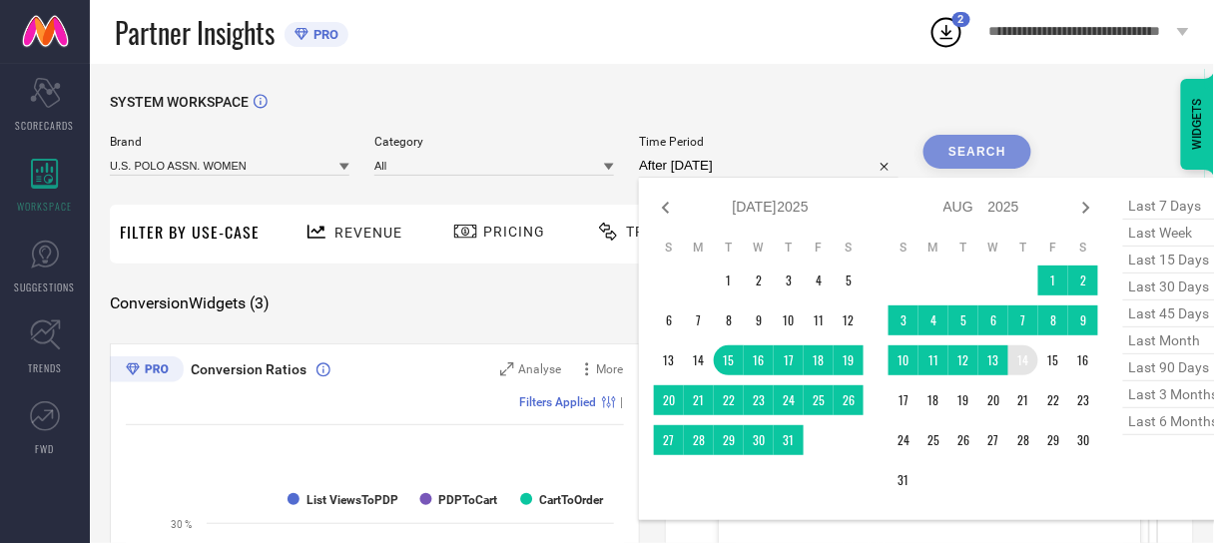
type input "[DATE] to [DATE]"
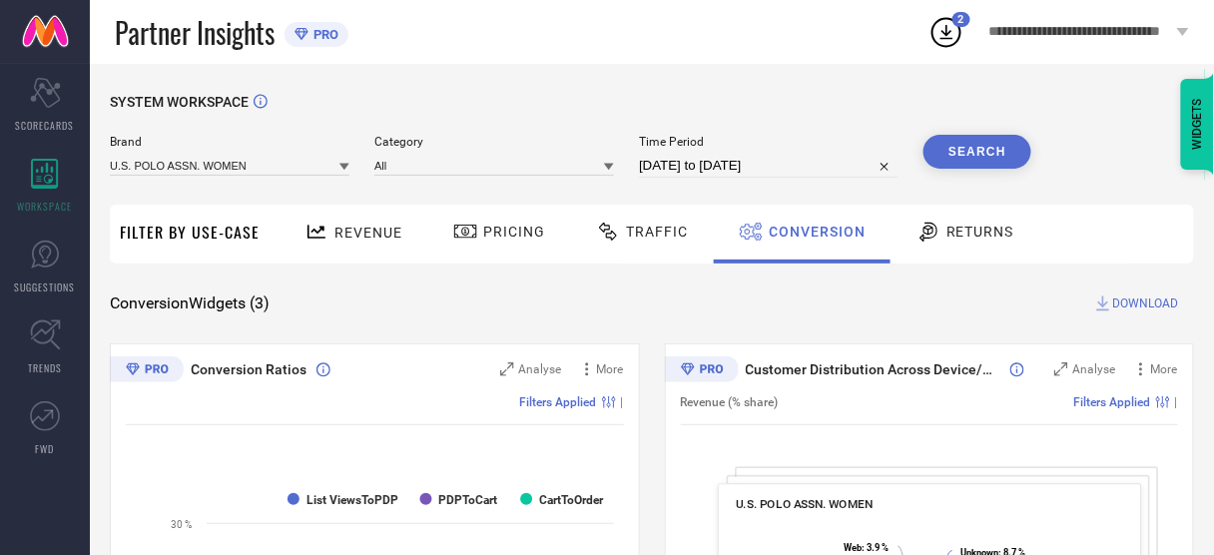
click at [976, 163] on button "Search" at bounding box center [977, 152] width 108 height 34
click at [1155, 299] on span "DOWNLOAD" at bounding box center [1146, 303] width 66 height 20
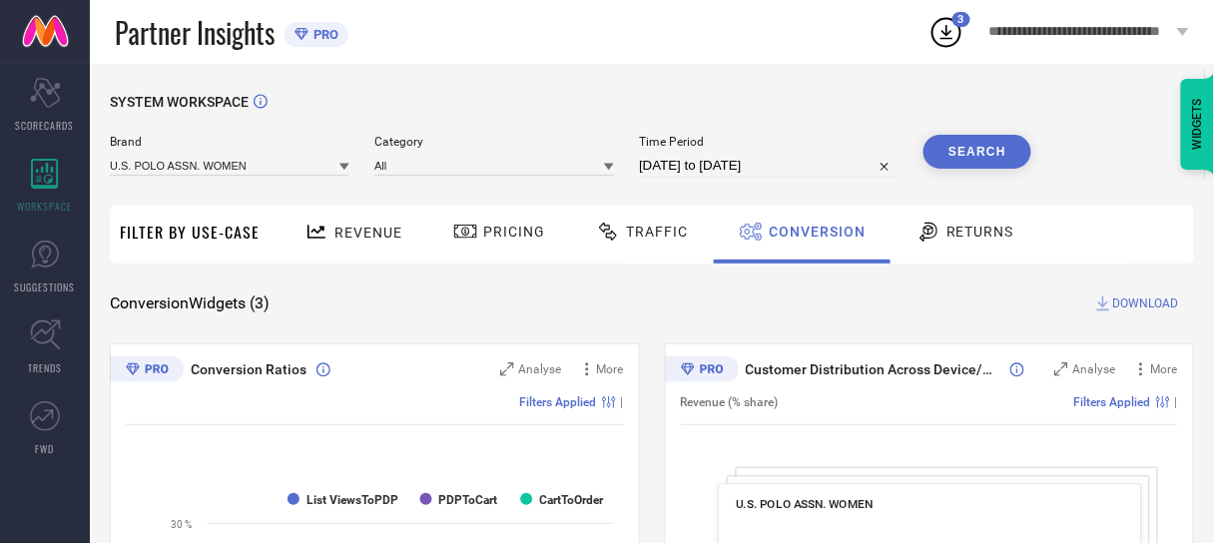
select select "6"
select select "2025"
select select "7"
select select "2025"
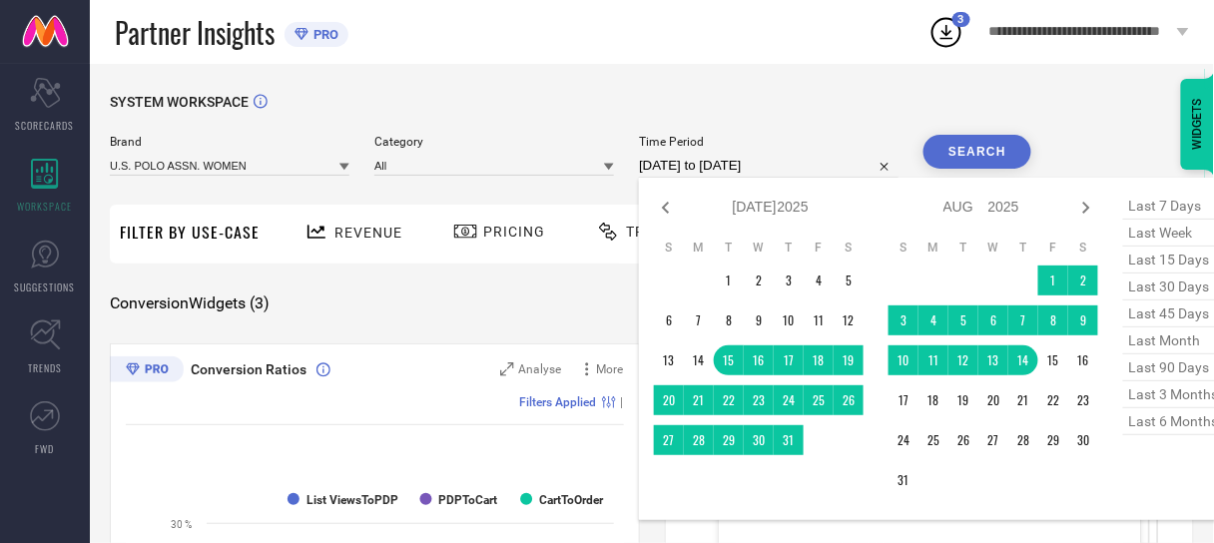
click at [765, 170] on input "[DATE] to [DATE]" at bounding box center [769, 166] width 260 height 24
type input "After [DATE]"
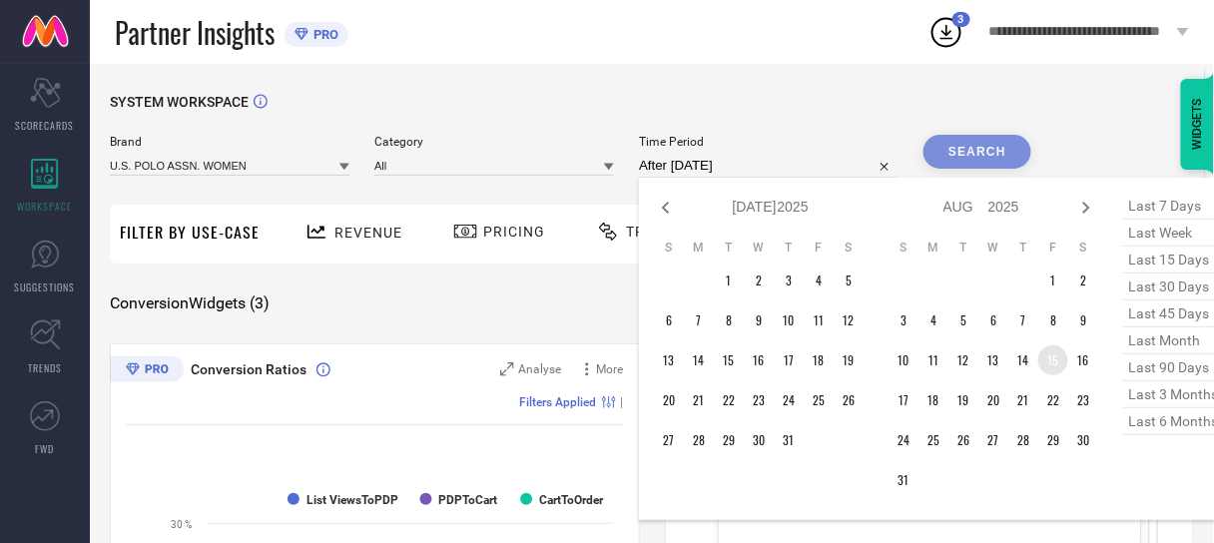
click at [1054, 357] on td "15" at bounding box center [1053, 360] width 30 height 30
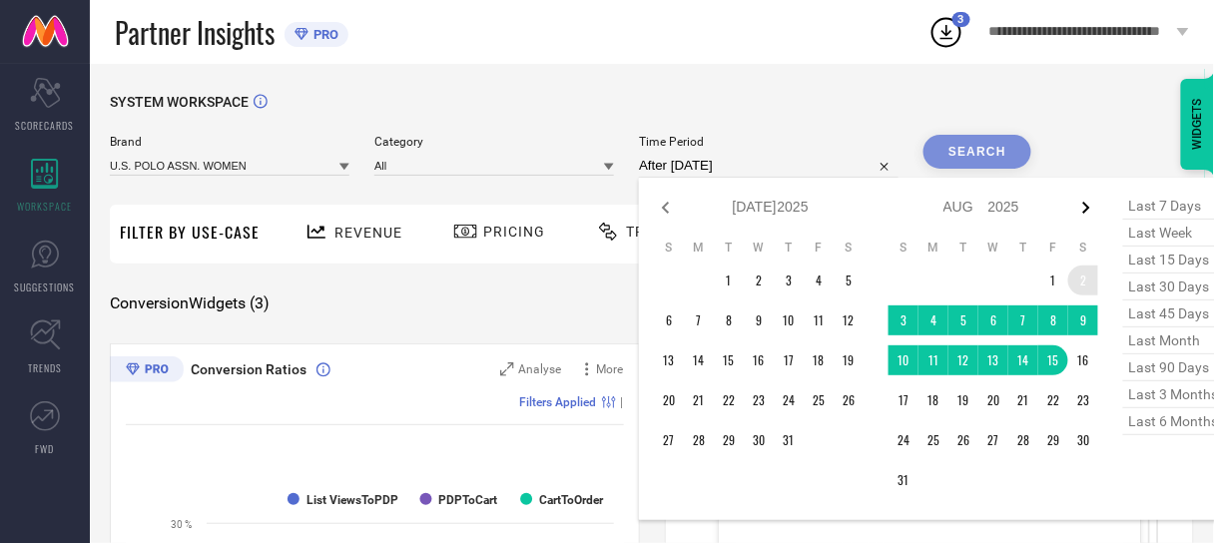
click at [1084, 208] on icon at bounding box center [1086, 208] width 24 height 24
select select "7"
select select "2025"
select select "8"
select select "2025"
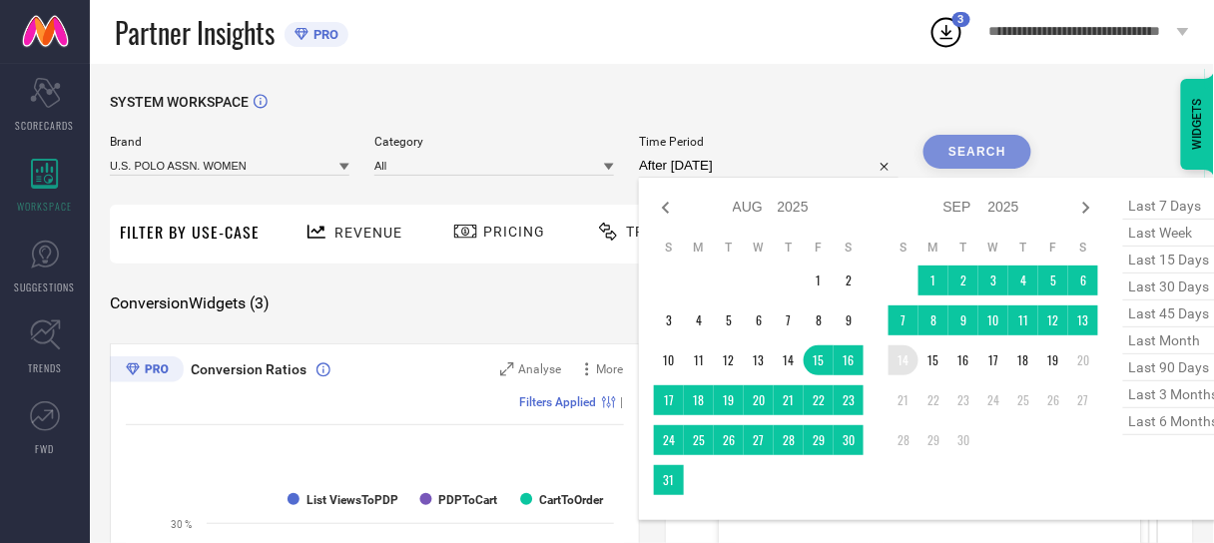
type input "[DATE] to [DATE]"
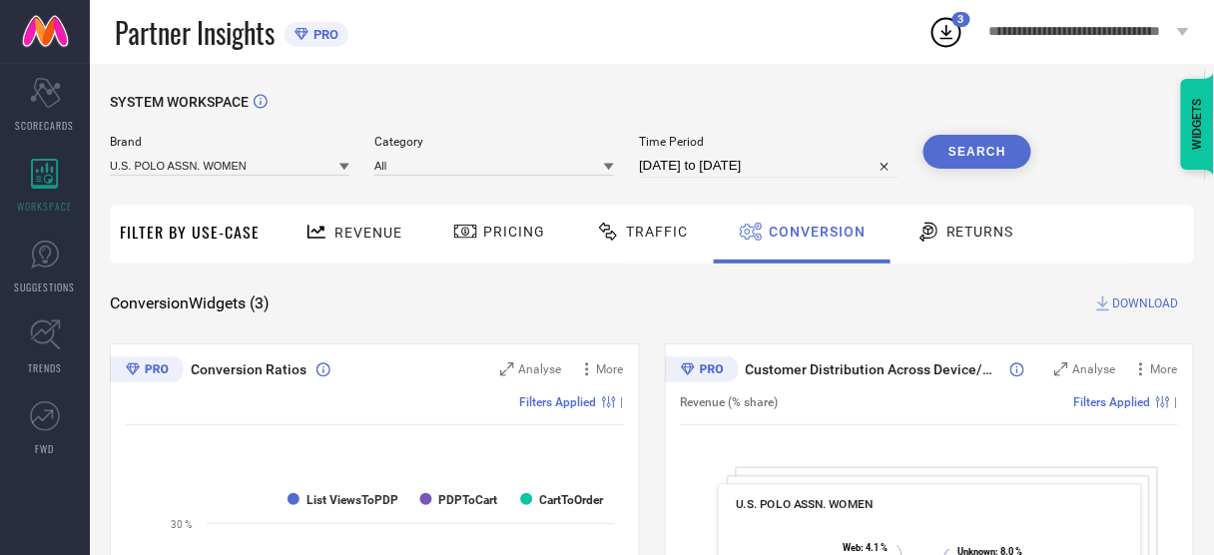
click at [983, 155] on button "Search" at bounding box center [977, 152] width 108 height 34
click at [1133, 301] on span "DOWNLOAD" at bounding box center [1146, 303] width 66 height 20
select select "7"
select select "2025"
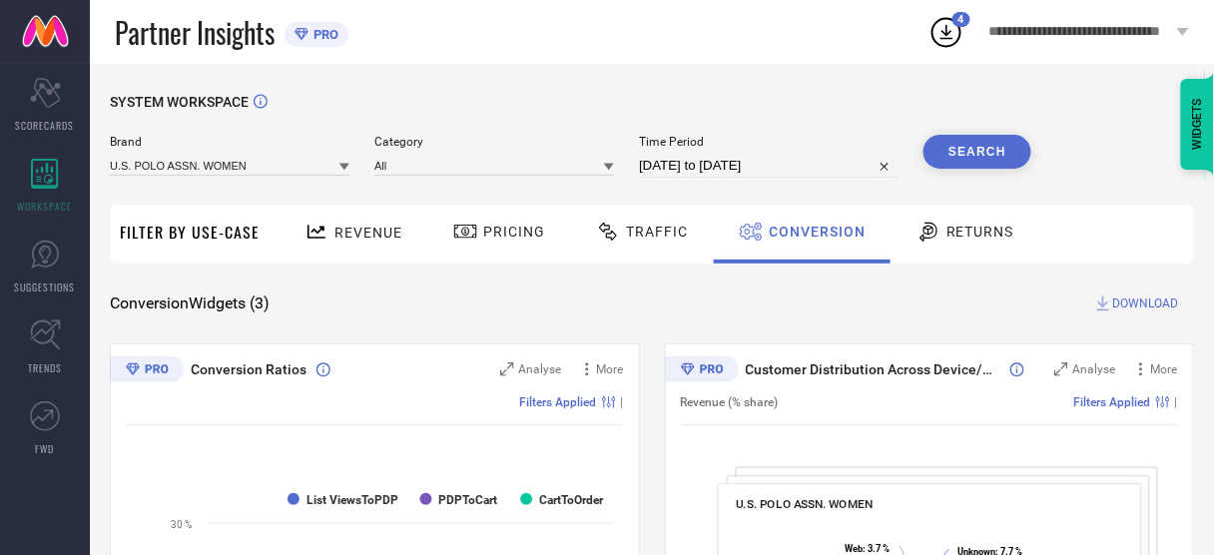
select select "8"
select select "2025"
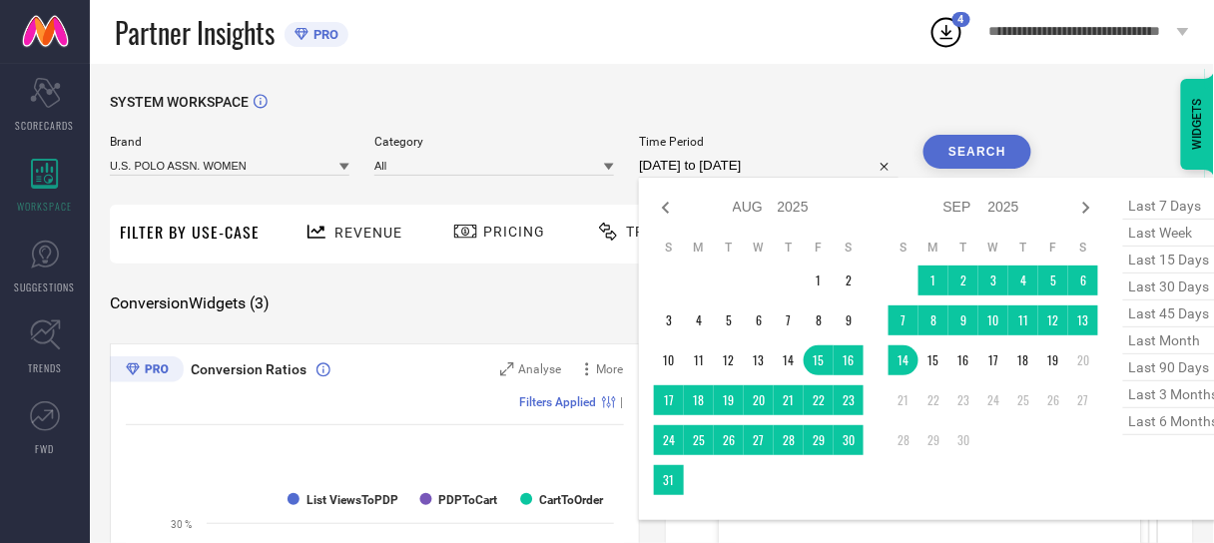
click at [769, 173] on input "[DATE] to [DATE]" at bounding box center [769, 166] width 260 height 24
click at [666, 209] on icon at bounding box center [666, 208] width 24 height 24
select select "6"
select select "2025"
select select "7"
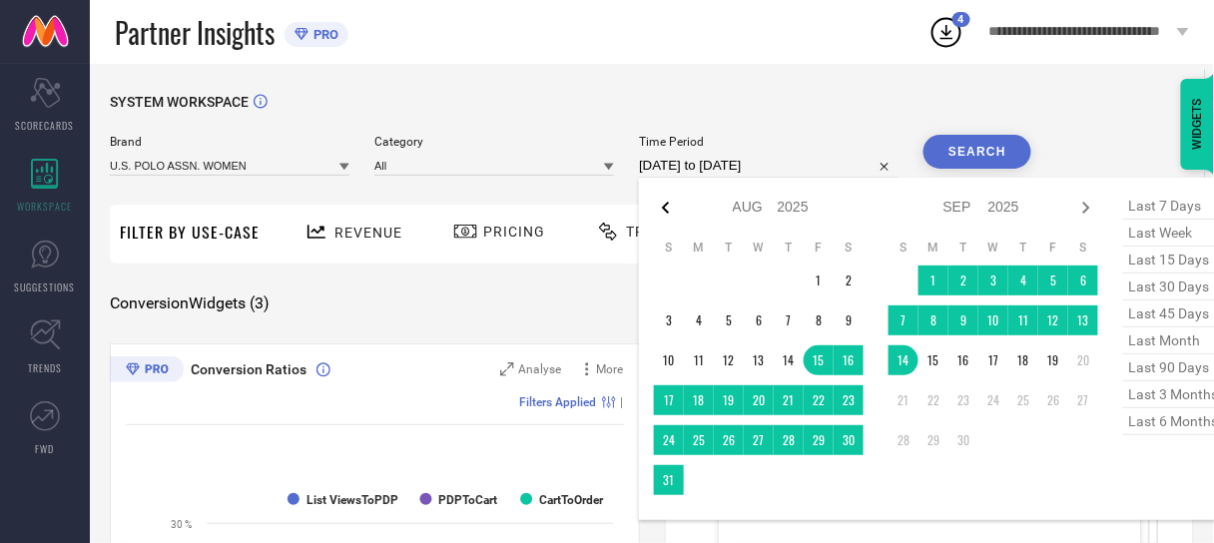
select select "2025"
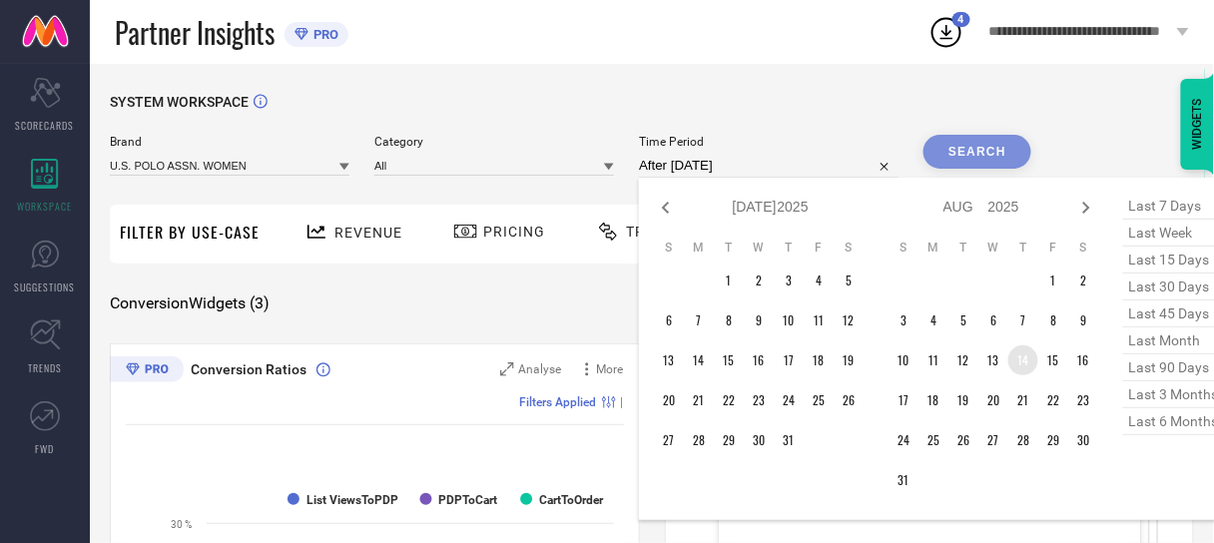
click at [1024, 360] on td "14" at bounding box center [1023, 360] width 30 height 30
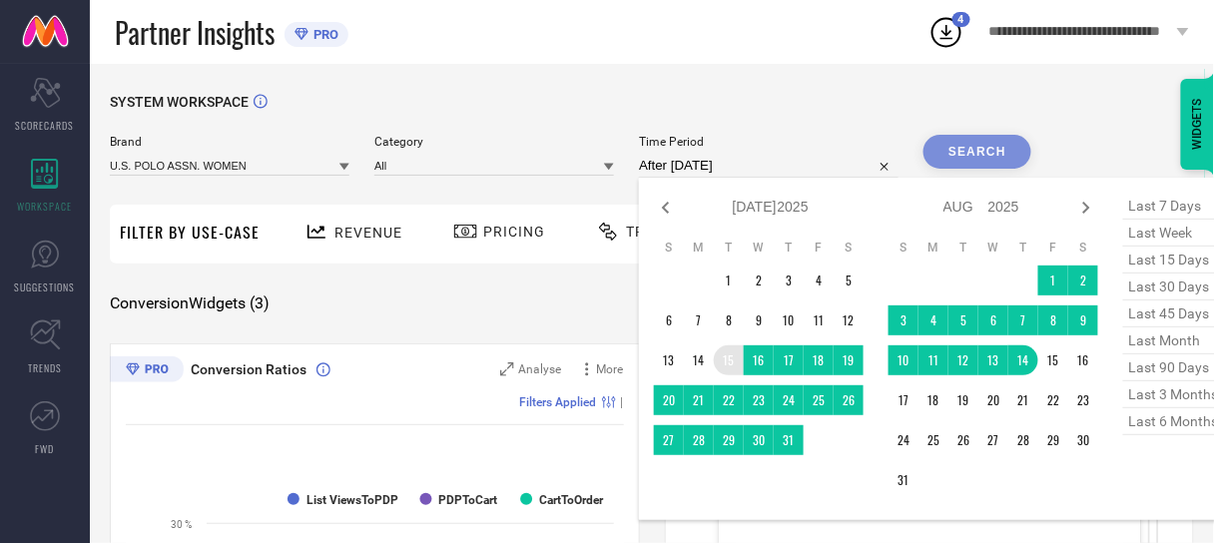
type input "[DATE] to [DATE]"
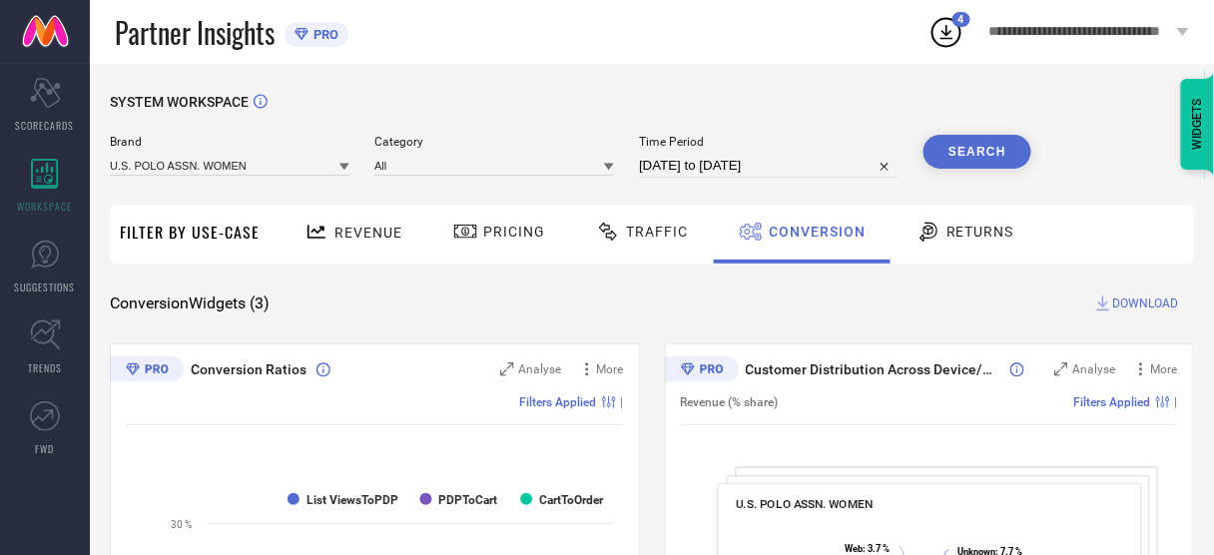
click at [942, 166] on button "Search" at bounding box center [977, 152] width 108 height 34
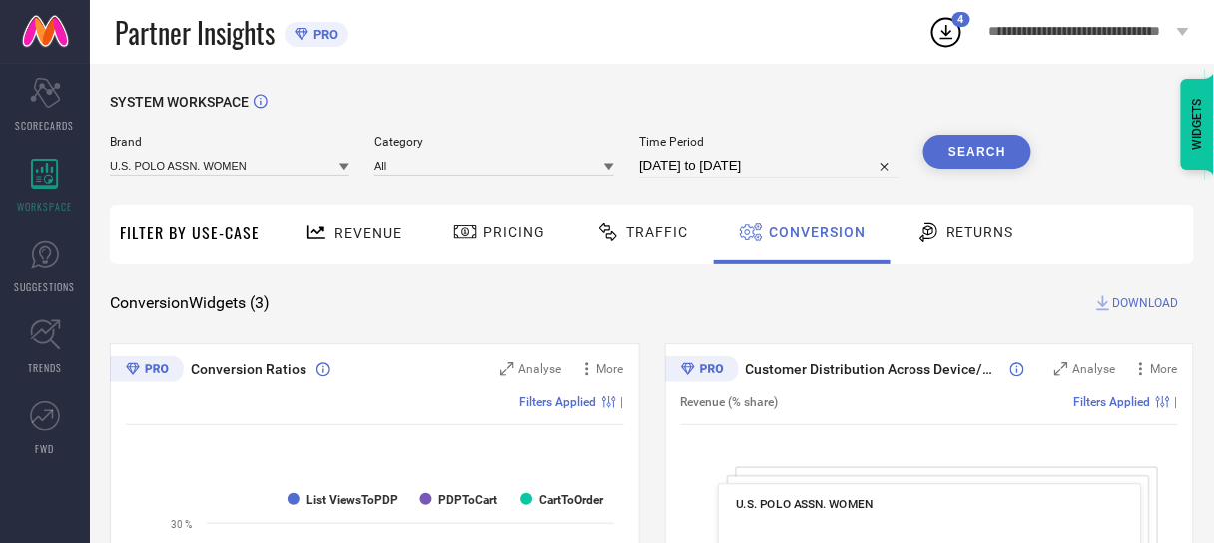
select select "6"
select select "2025"
select select "7"
select select "2025"
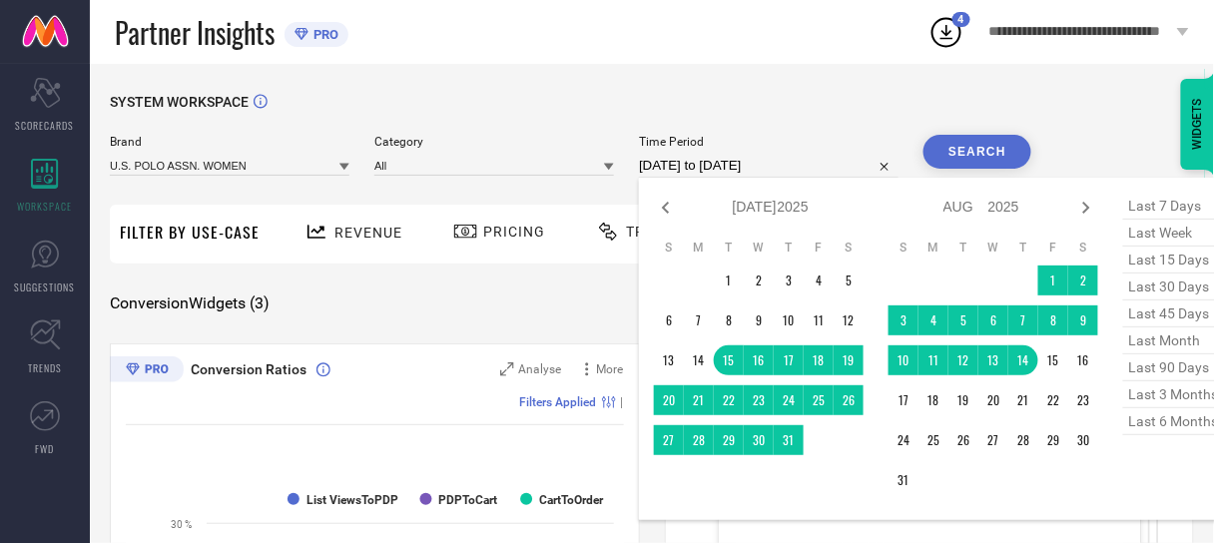
click at [771, 167] on input "[DATE] to [DATE]" at bounding box center [769, 166] width 260 height 24
click at [664, 209] on icon at bounding box center [665, 208] width 7 height 12
select select "5"
select select "2025"
select select "6"
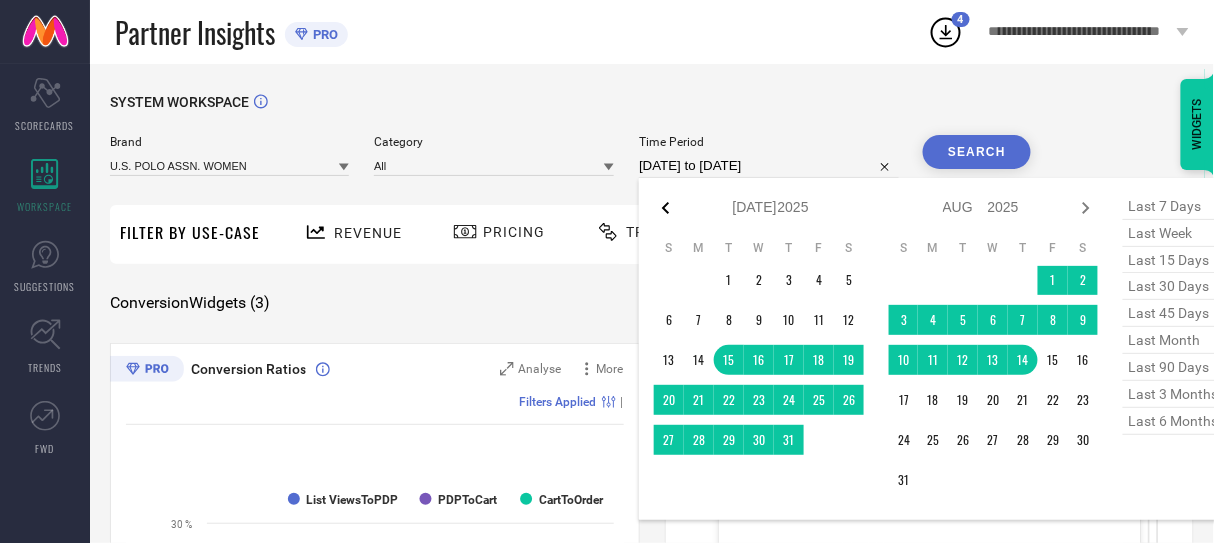
select select "2025"
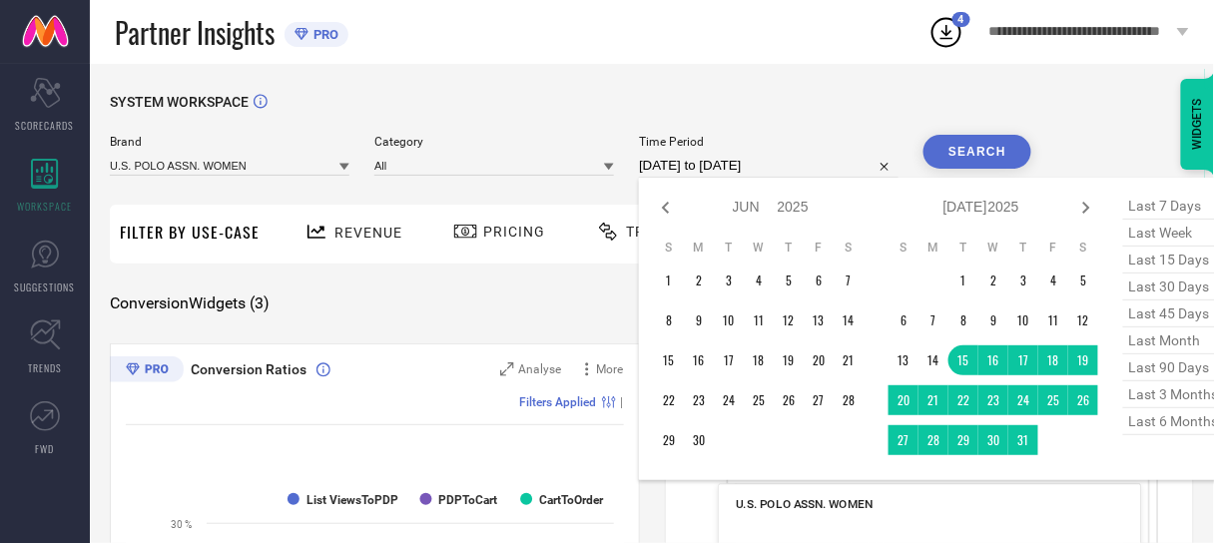
click at [664, 209] on icon at bounding box center [665, 208] width 7 height 12
select select "4"
select select "2025"
select select "5"
select select "2025"
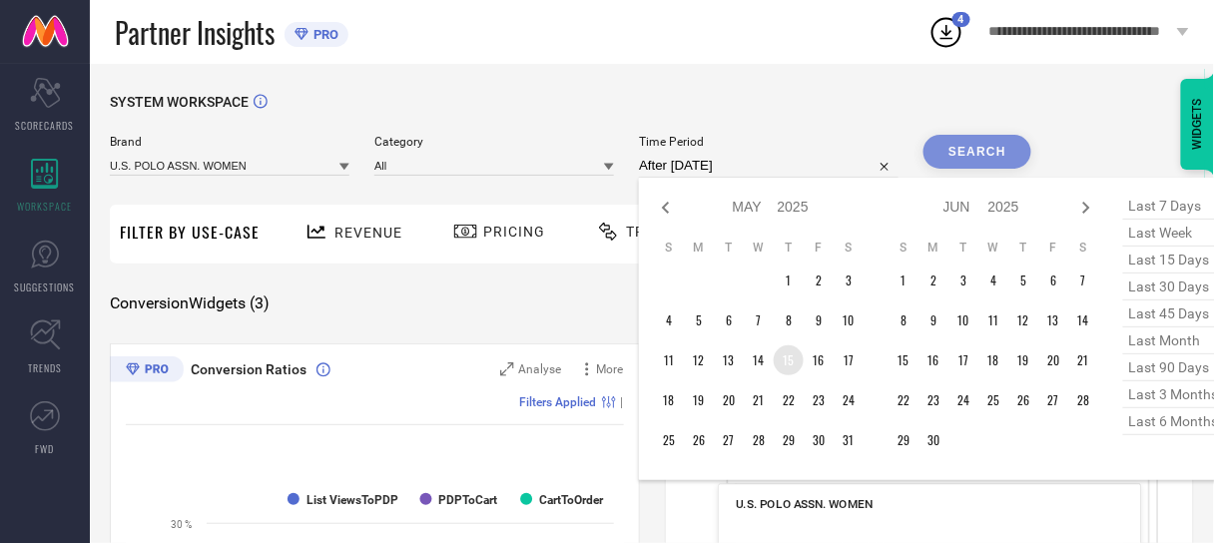
click at [783, 357] on td "15" at bounding box center [789, 360] width 30 height 30
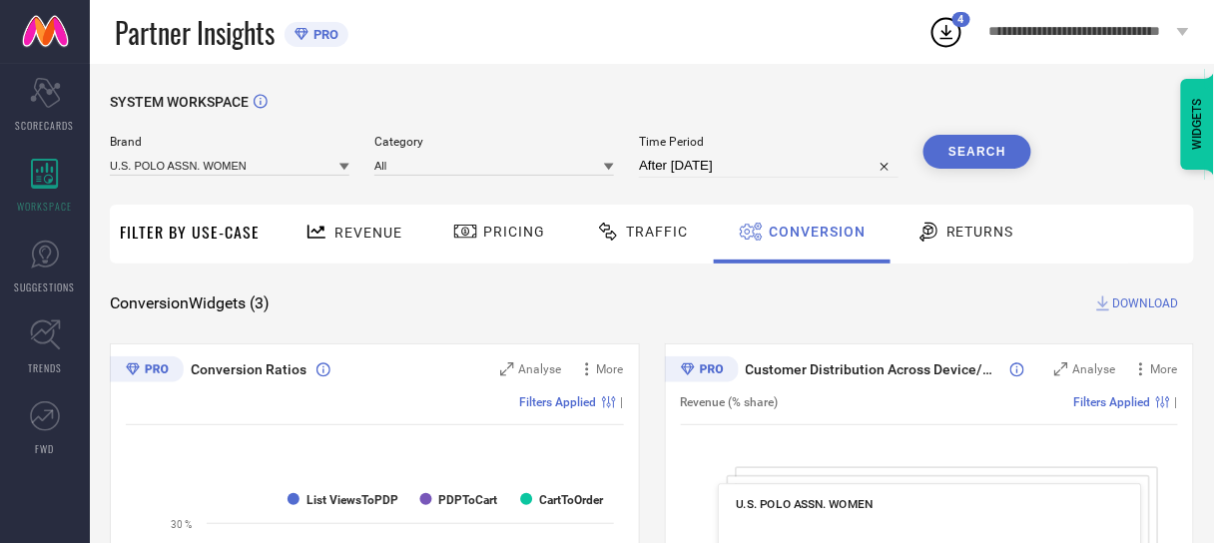
type input "[DATE] to [DATE]"
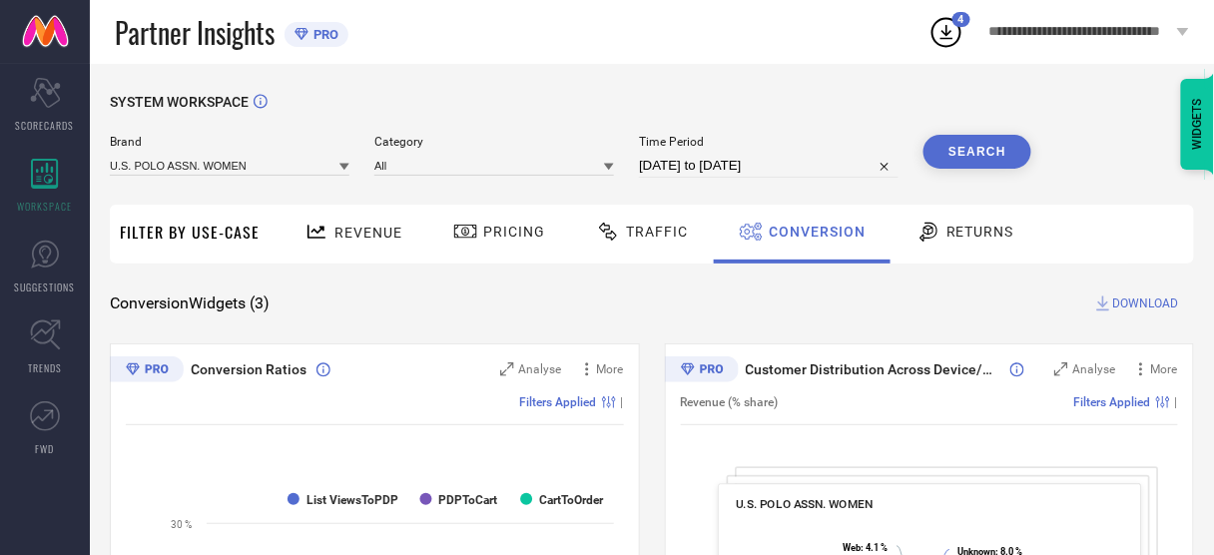
click at [1005, 155] on button "Search" at bounding box center [977, 152] width 108 height 34
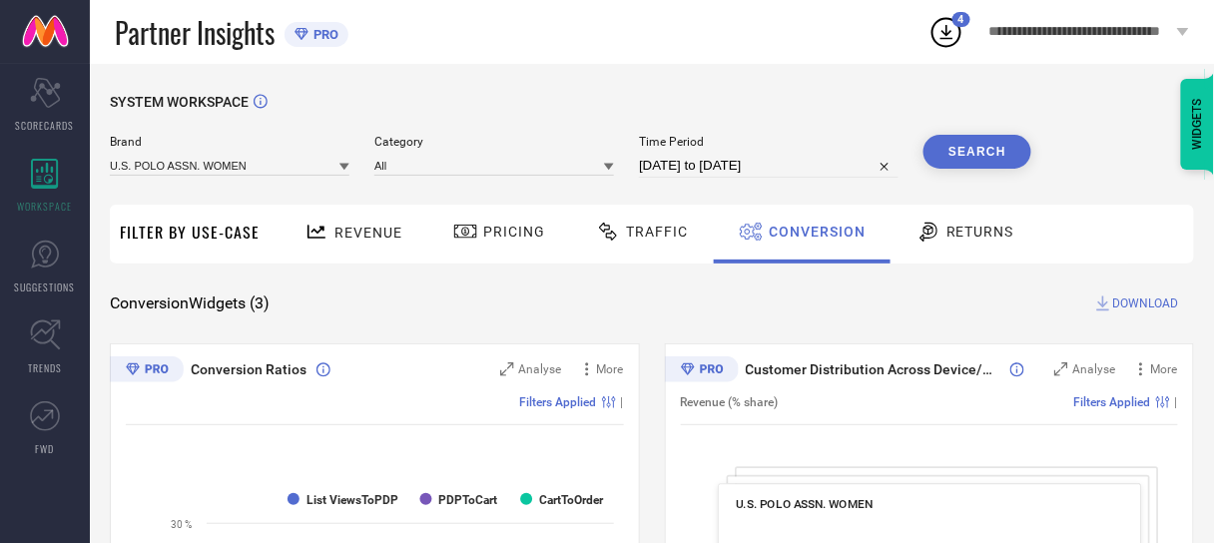
select select "4"
select select "2025"
select select "5"
select select "2025"
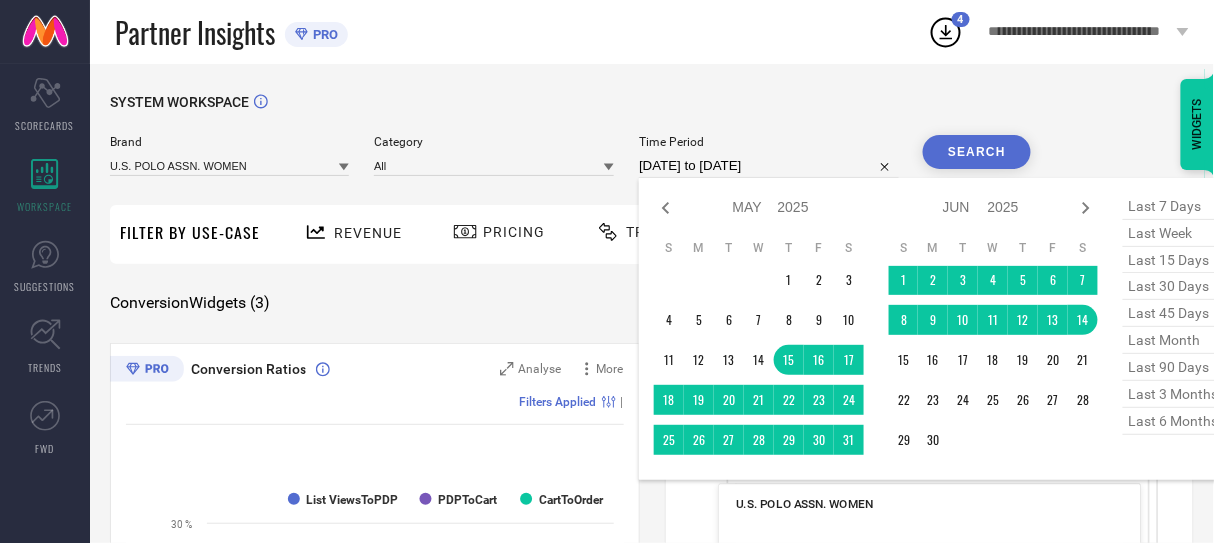
click at [747, 173] on input "[DATE] to [DATE]" at bounding box center [769, 166] width 260 height 24
click at [669, 207] on icon at bounding box center [666, 208] width 24 height 24
select select "3"
select select "2025"
select select "4"
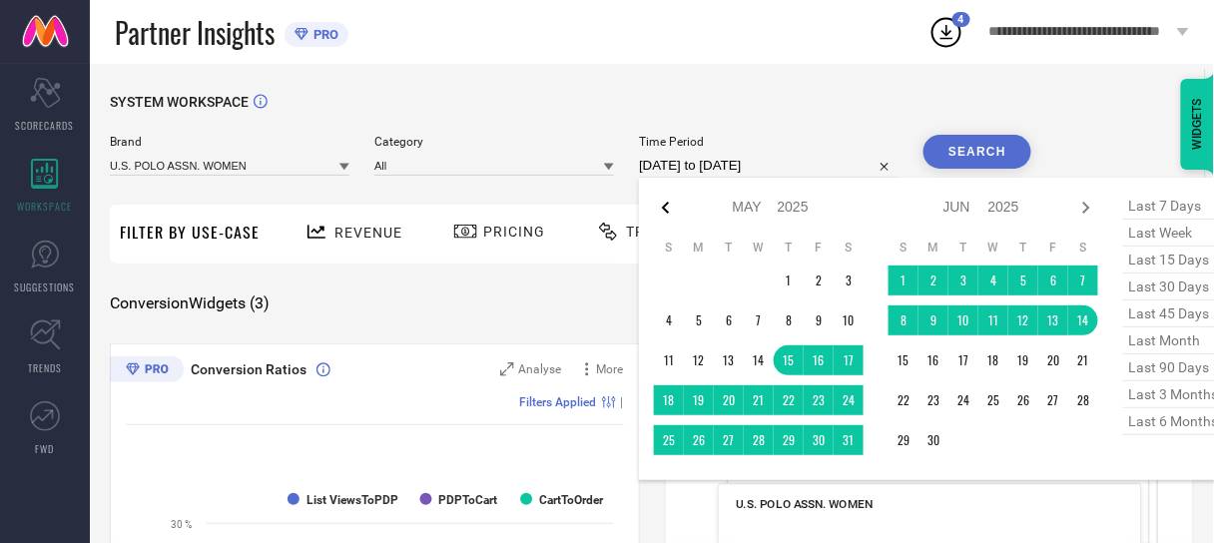
select select "2025"
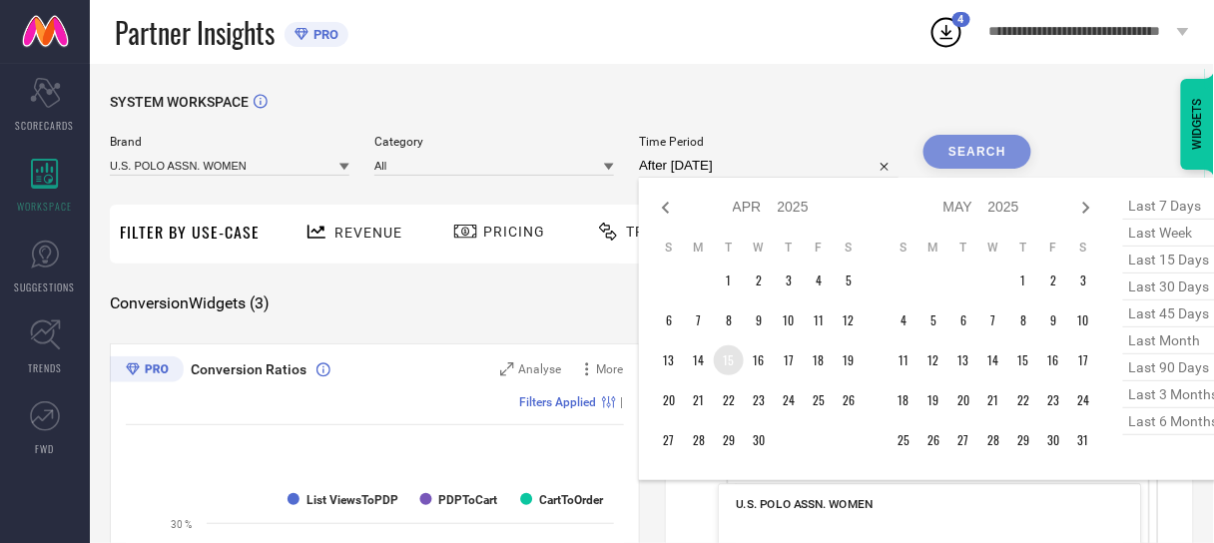
click at [726, 354] on td "15" at bounding box center [729, 360] width 30 height 30
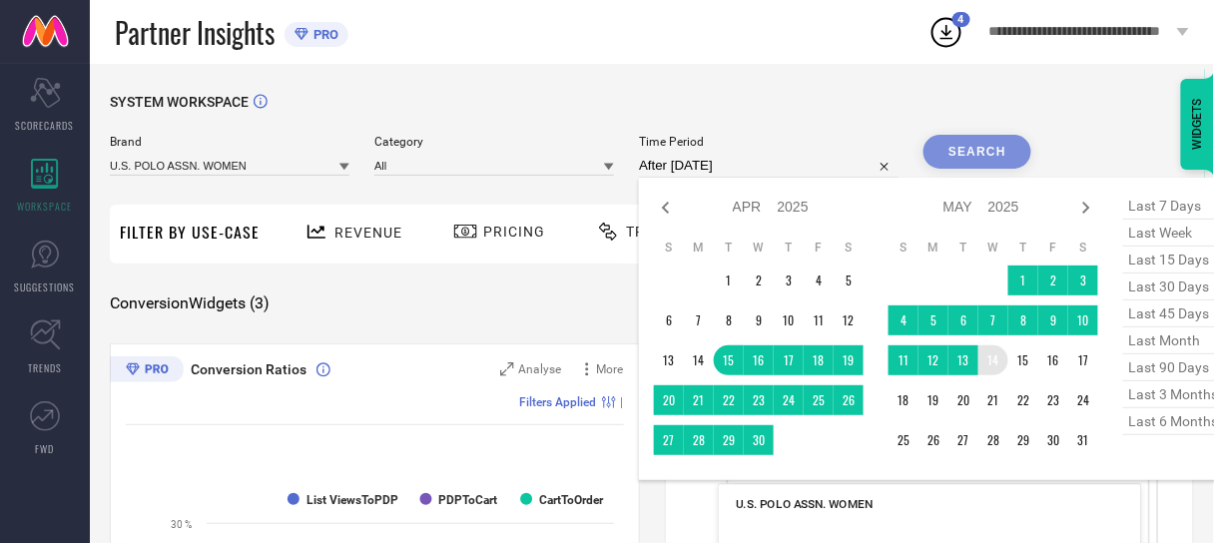
type input "[DATE] to [DATE]"
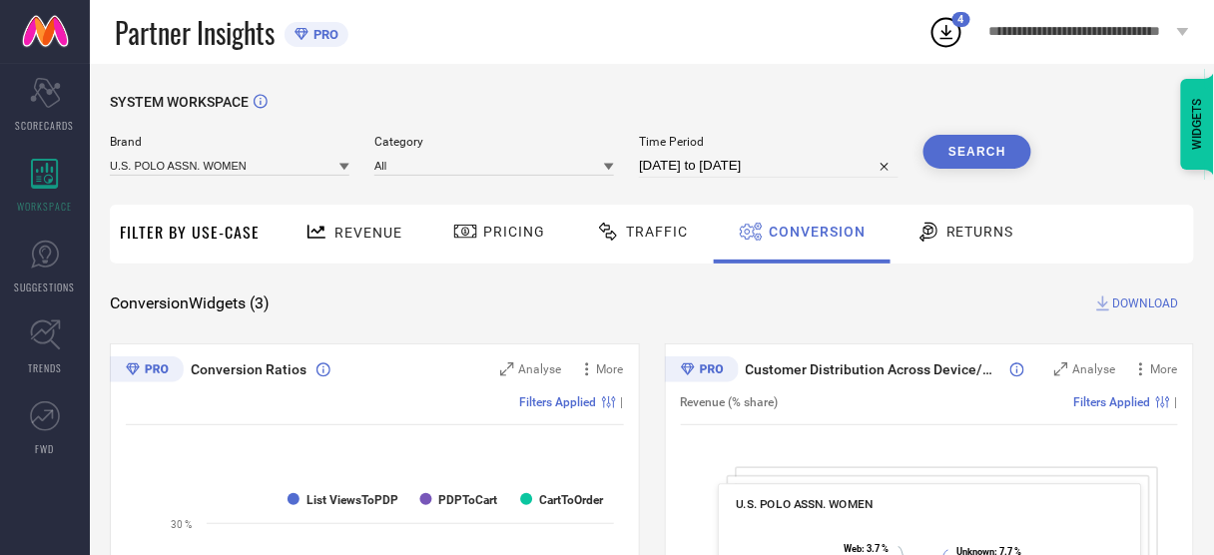
click at [975, 147] on button "Search" at bounding box center [977, 152] width 108 height 34
select select "3"
select select "2025"
select select "4"
select select "2025"
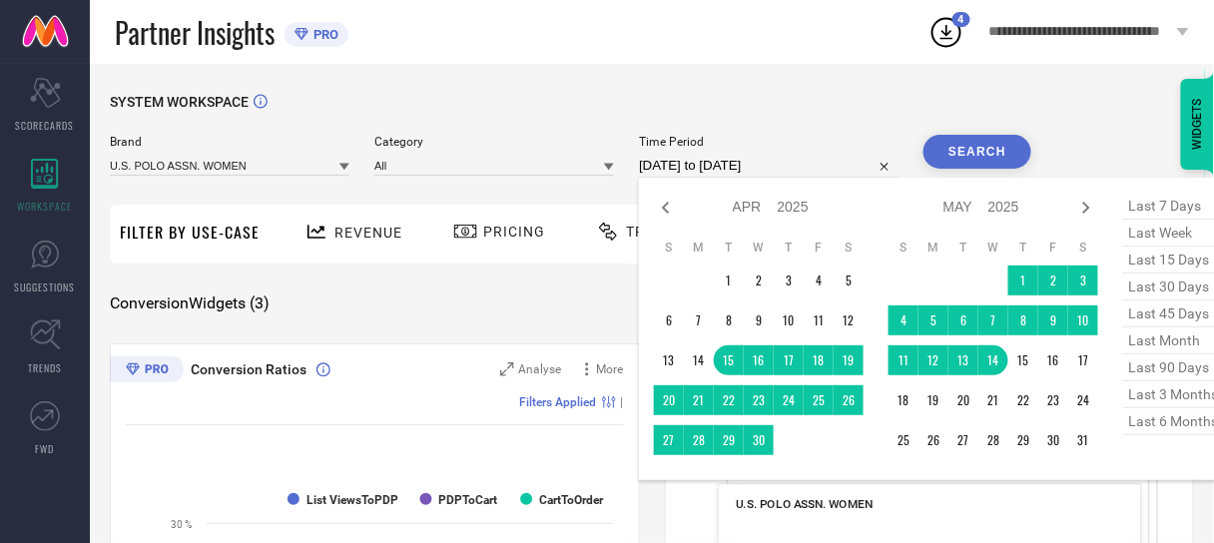
click at [783, 157] on input "[DATE] to [DATE]" at bounding box center [769, 166] width 260 height 24
click at [665, 213] on icon at bounding box center [666, 208] width 24 height 24
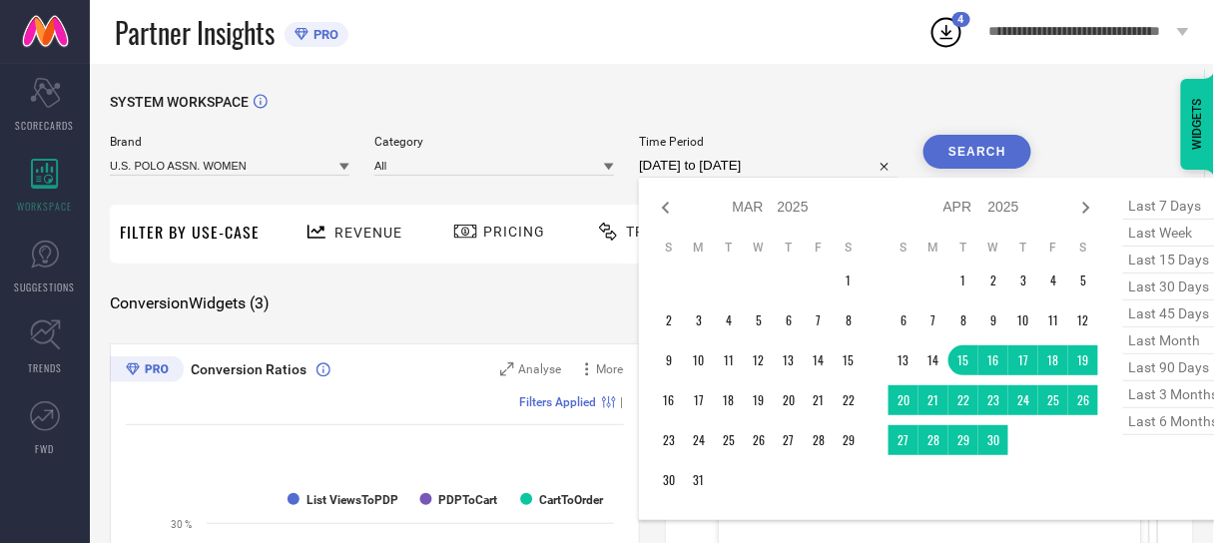
click at [665, 213] on icon at bounding box center [666, 208] width 24 height 24
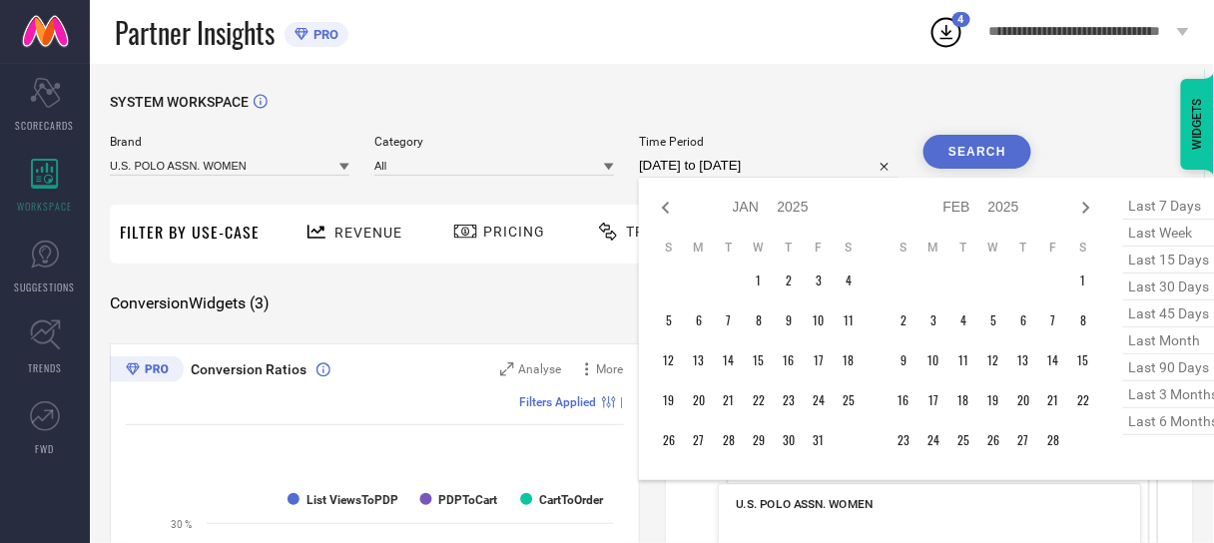
click at [665, 213] on icon at bounding box center [666, 208] width 24 height 24
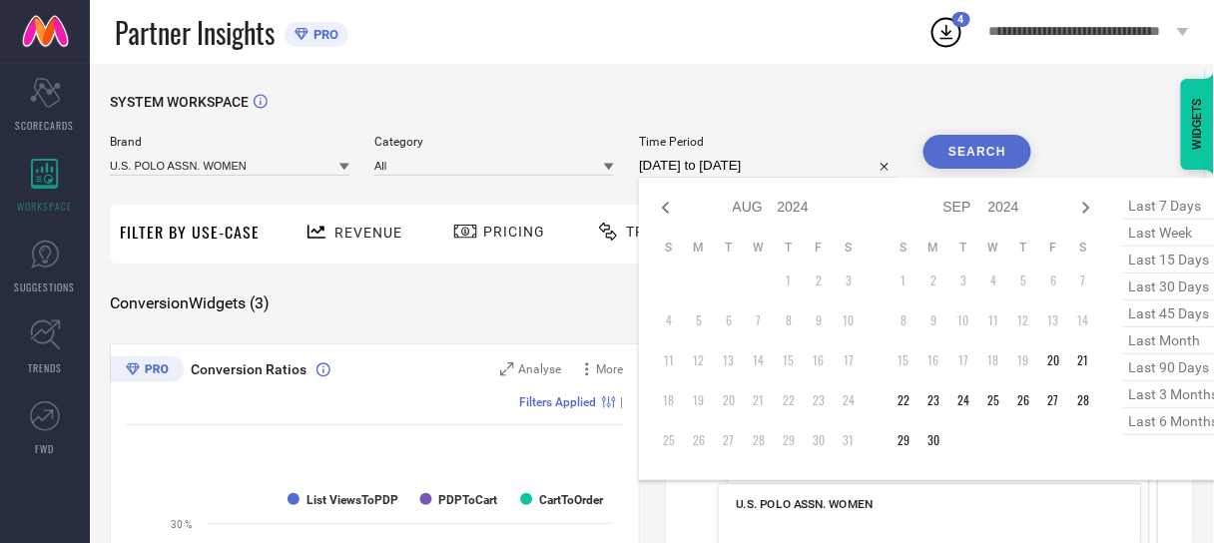
click at [665, 213] on icon at bounding box center [666, 208] width 24 height 24
select select "6"
select select "2024"
select select "7"
select select "2024"
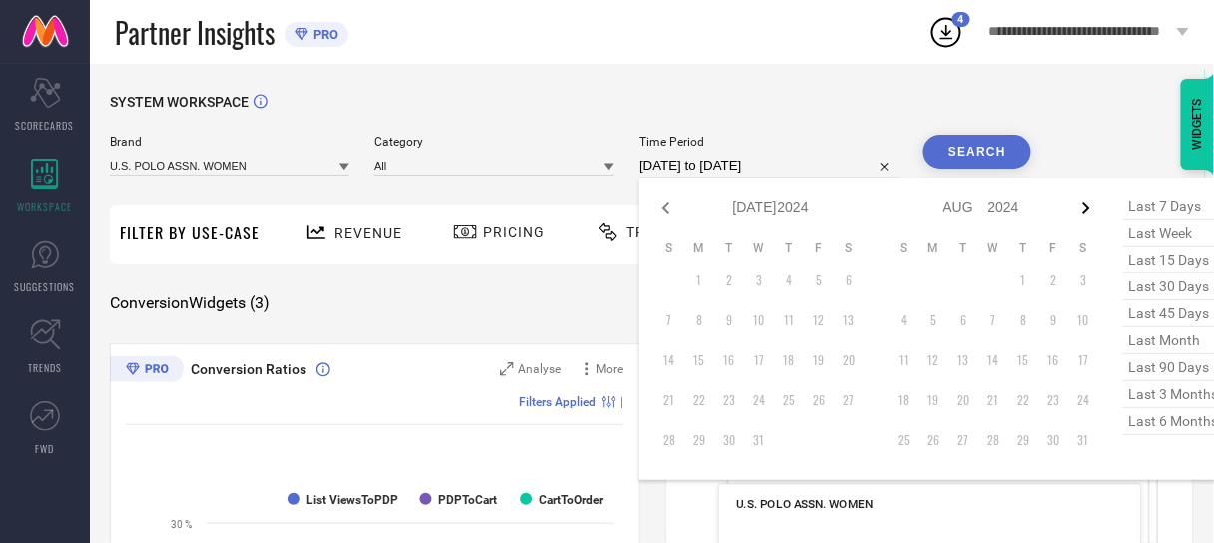
click at [1086, 207] on icon at bounding box center [1086, 208] width 24 height 24
select select "7"
select select "2024"
select select "8"
select select "2024"
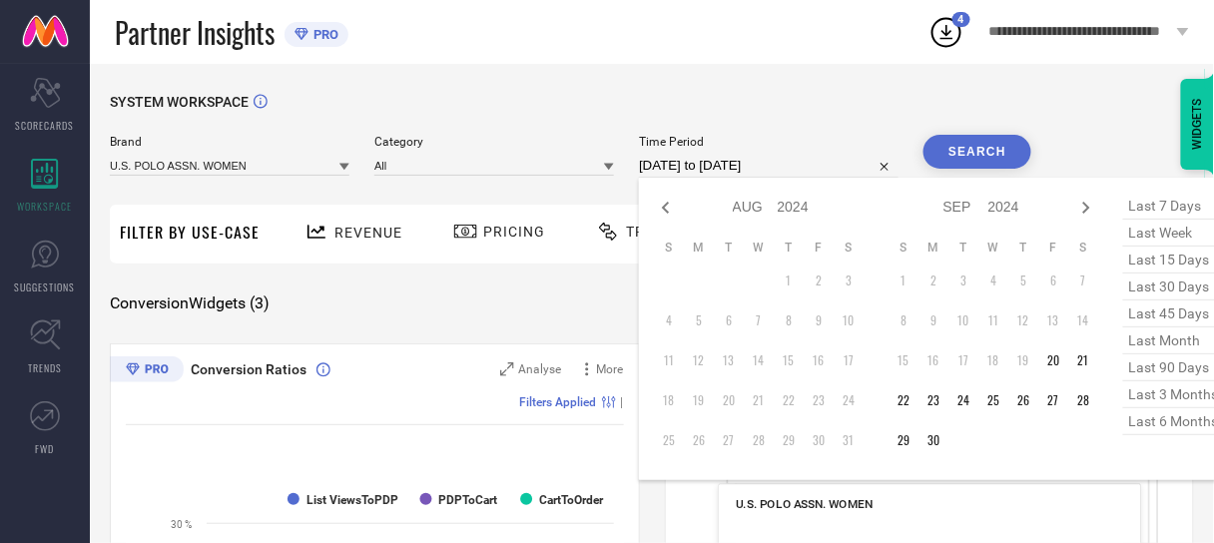
click at [1086, 207] on icon at bounding box center [1086, 208] width 24 height 24
select select "8"
select select "2024"
select select "9"
select select "2024"
